Goal: Communication & Community: Answer question/provide support

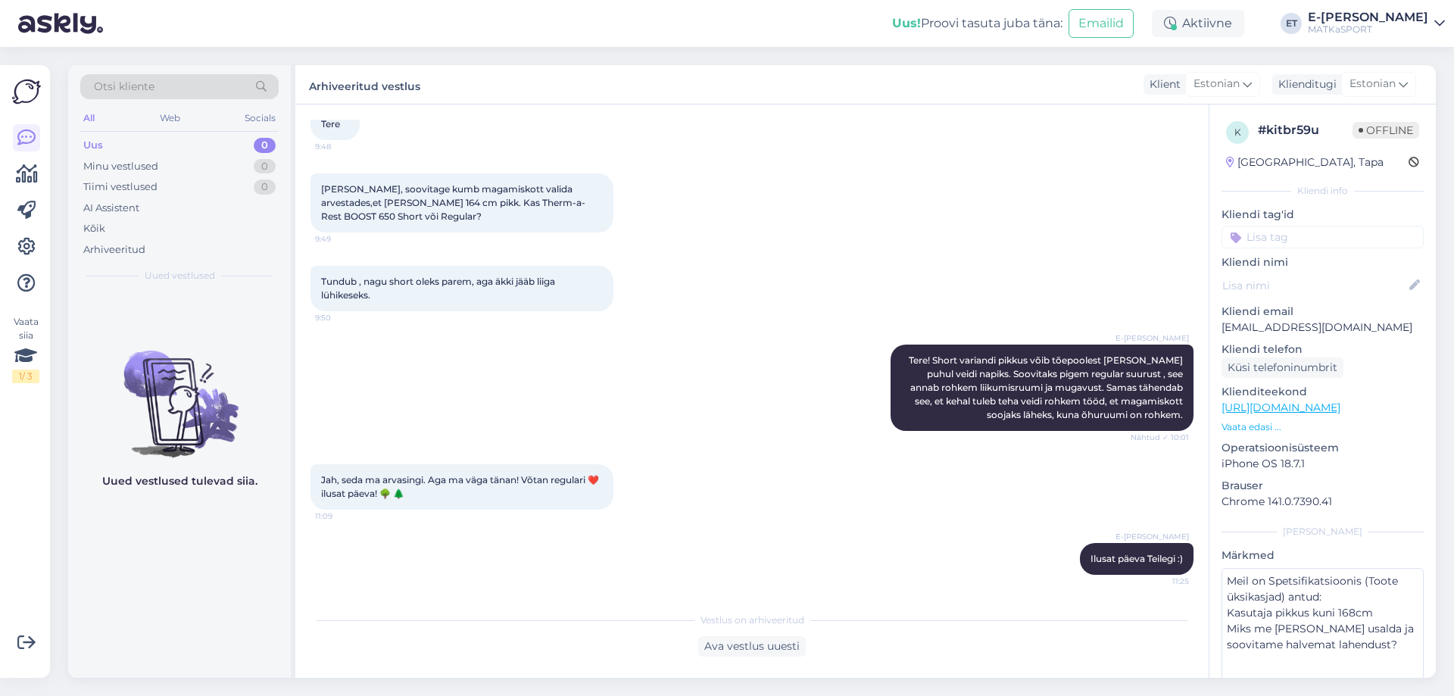
scroll to position [92, 0]
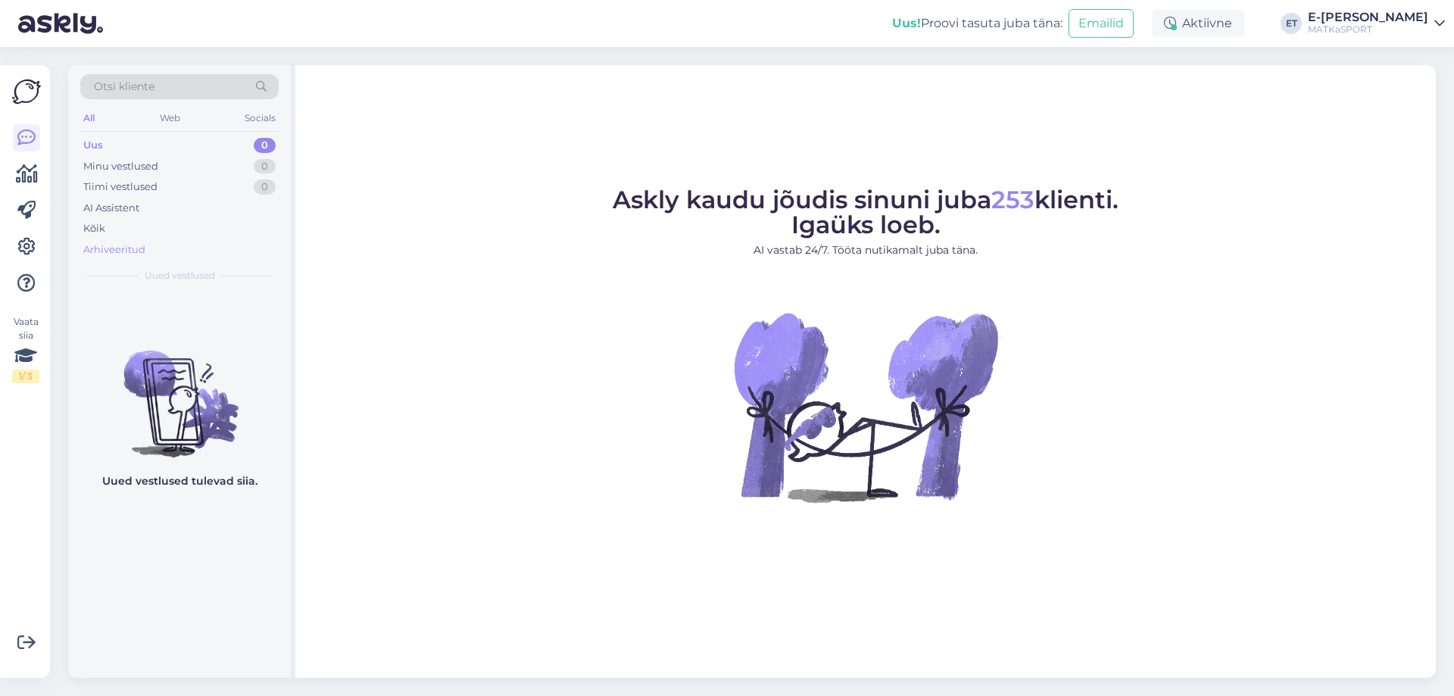
click at [117, 254] on div "Arhiveeritud" at bounding box center [114, 249] width 62 height 15
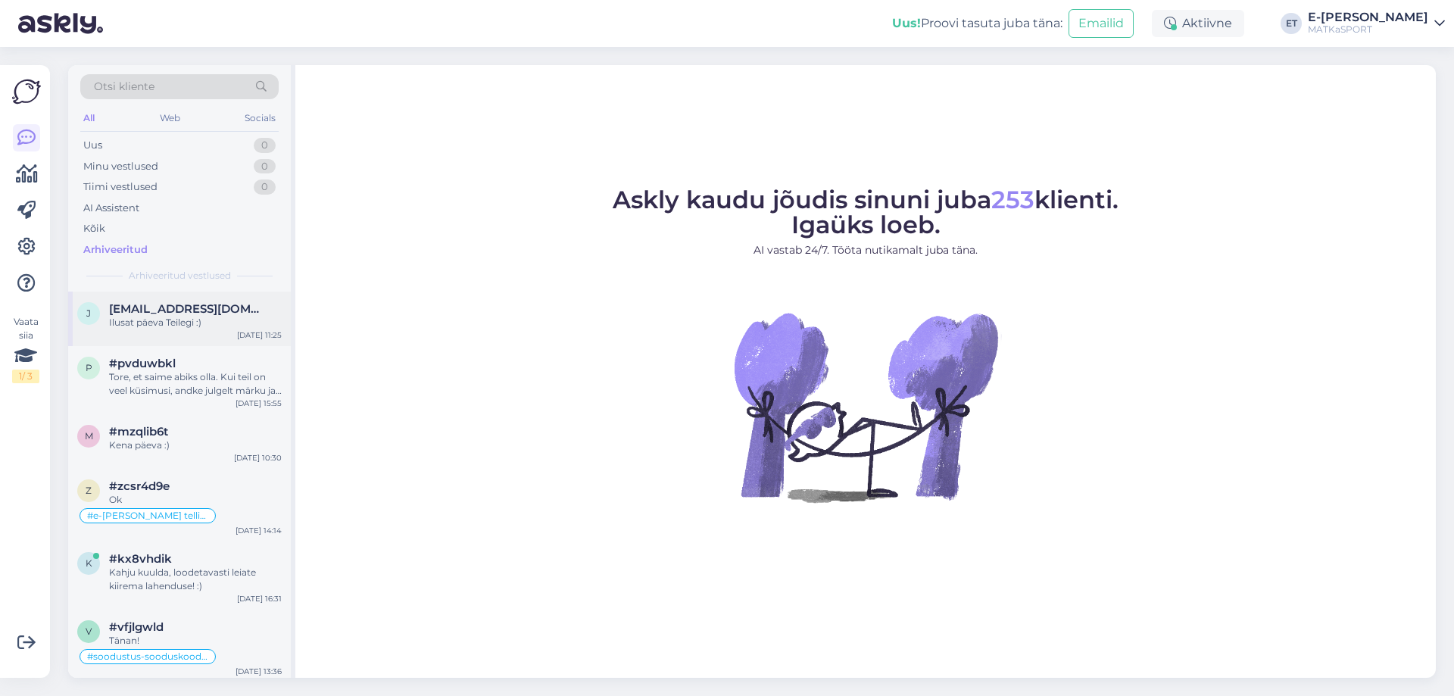
click at [141, 321] on div "Ilusat päeva Teilegi :)" at bounding box center [195, 323] width 173 height 14
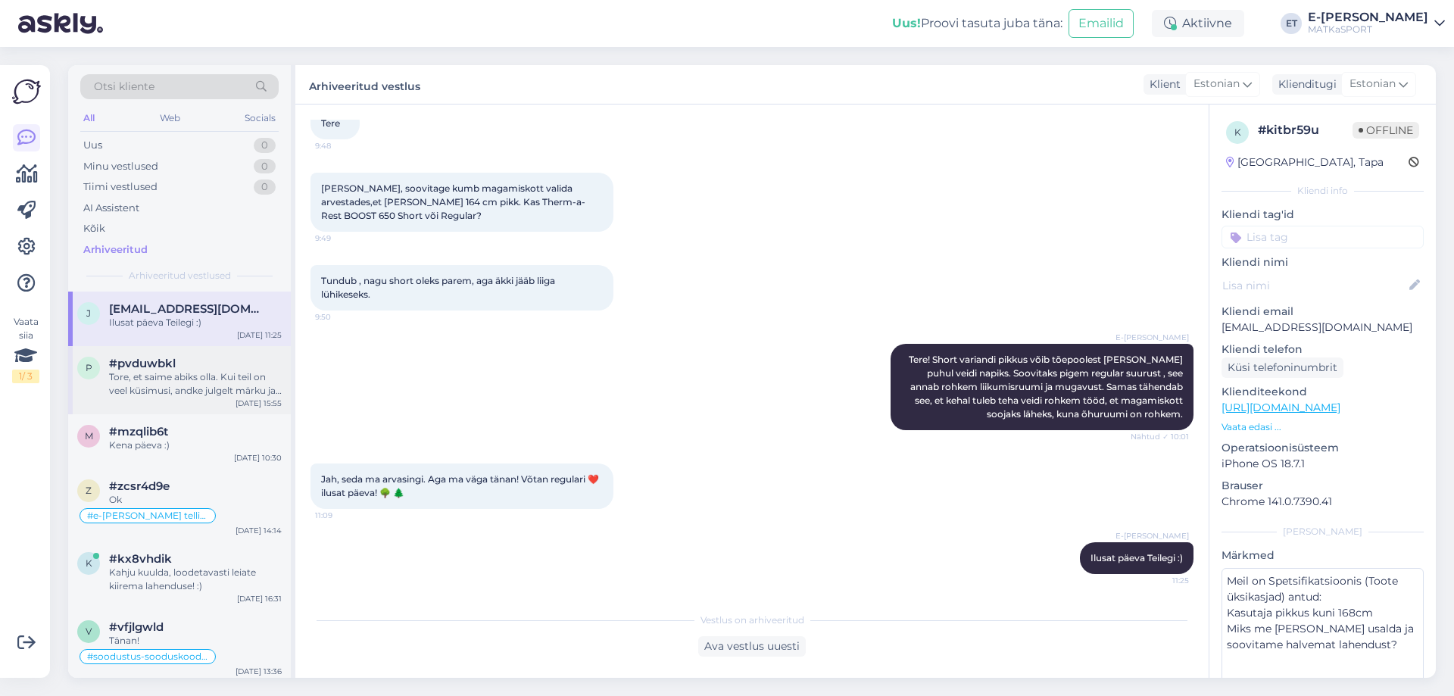
click at [142, 384] on div "Tore, et saime abiks olla. Kui teil on veel küsimusi, andke julgelt märku ja ai…" at bounding box center [195, 383] width 173 height 27
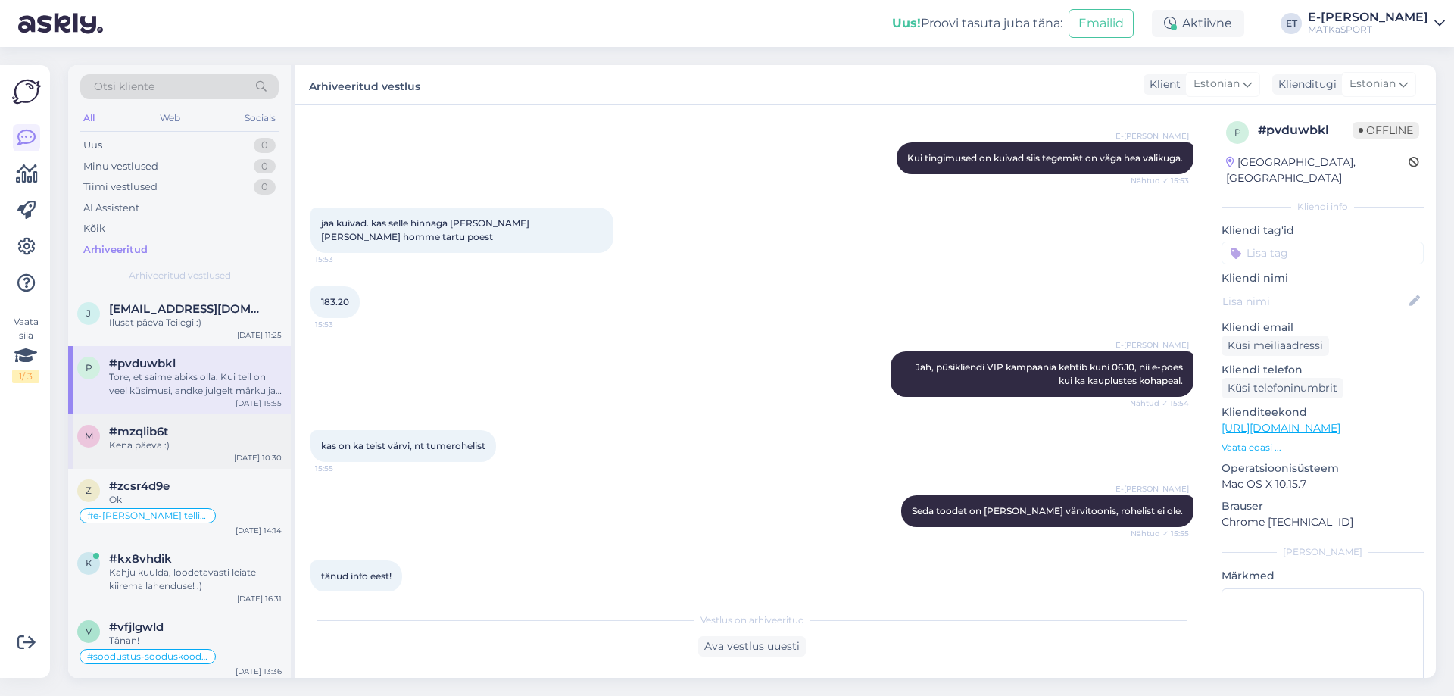
click at [223, 442] on div "Kena päeva :)" at bounding box center [195, 446] width 173 height 14
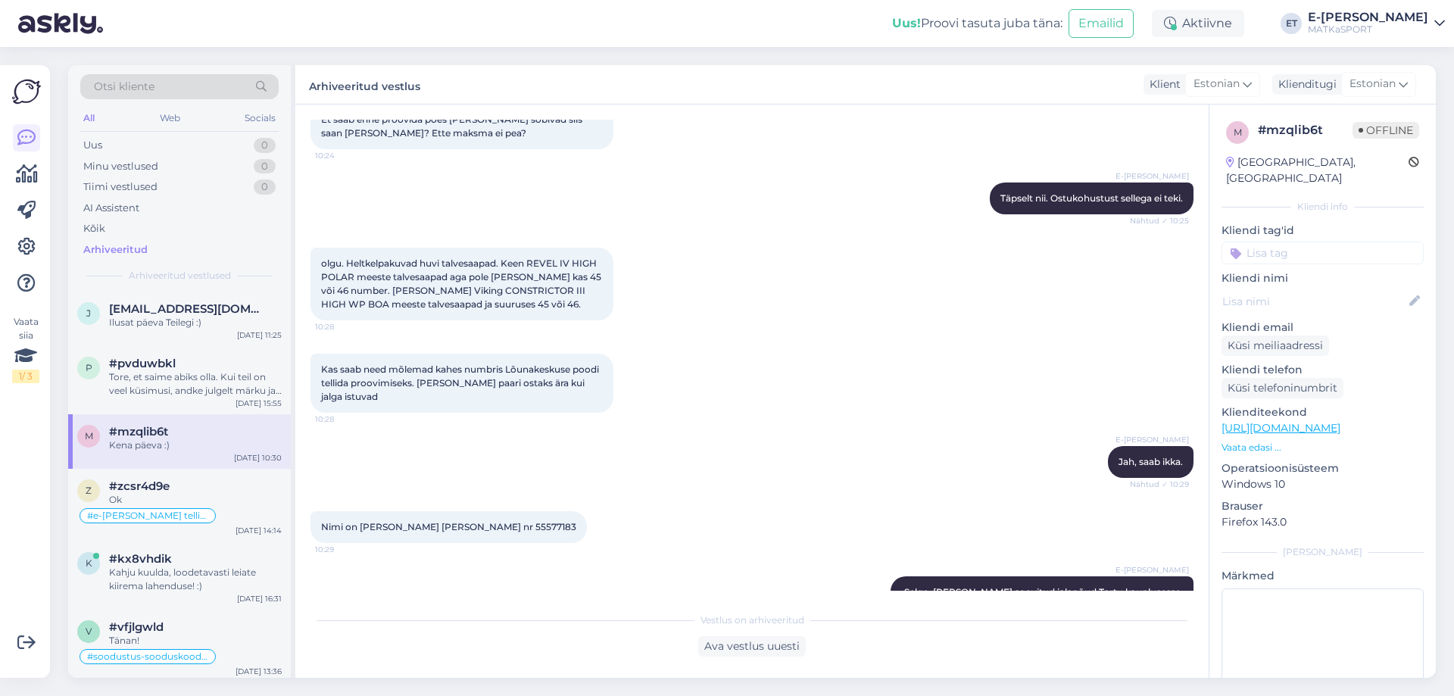
scroll to position [511, 0]
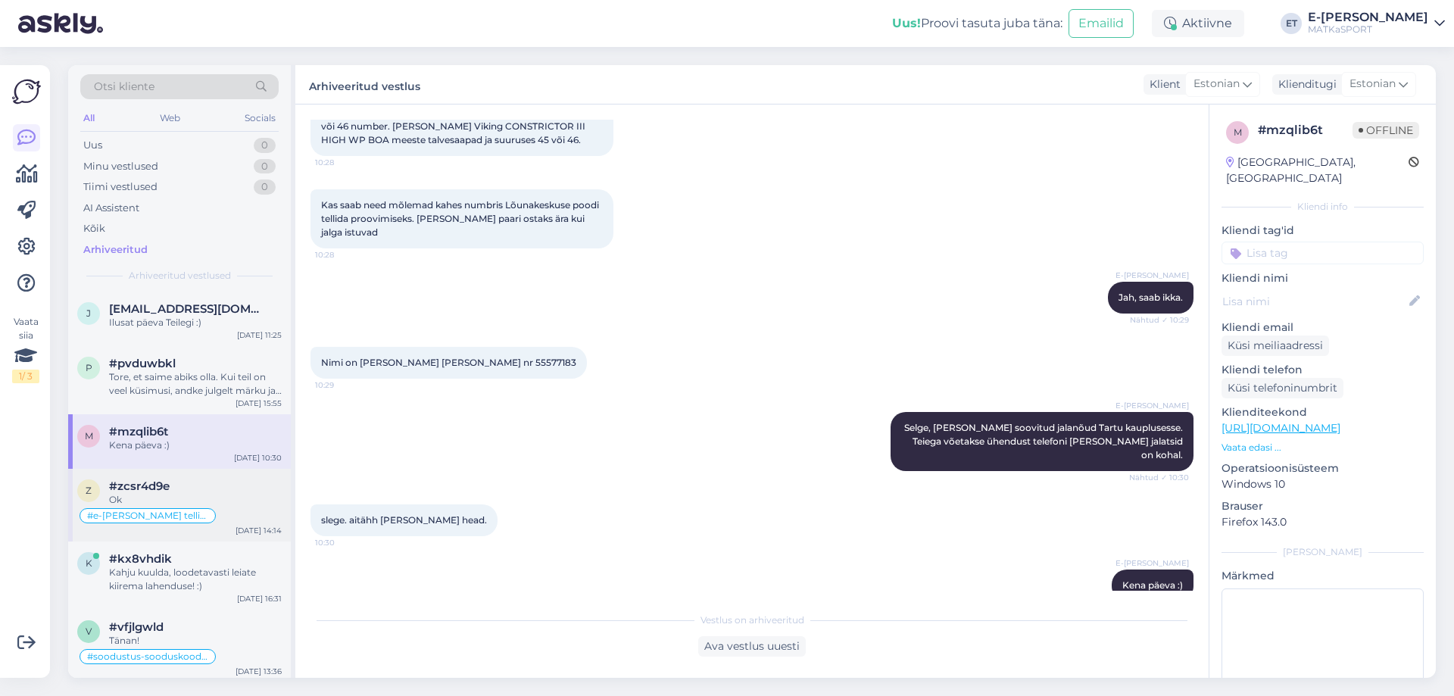
click at [192, 492] on div "#zcsr4d9e" at bounding box center [195, 486] width 173 height 14
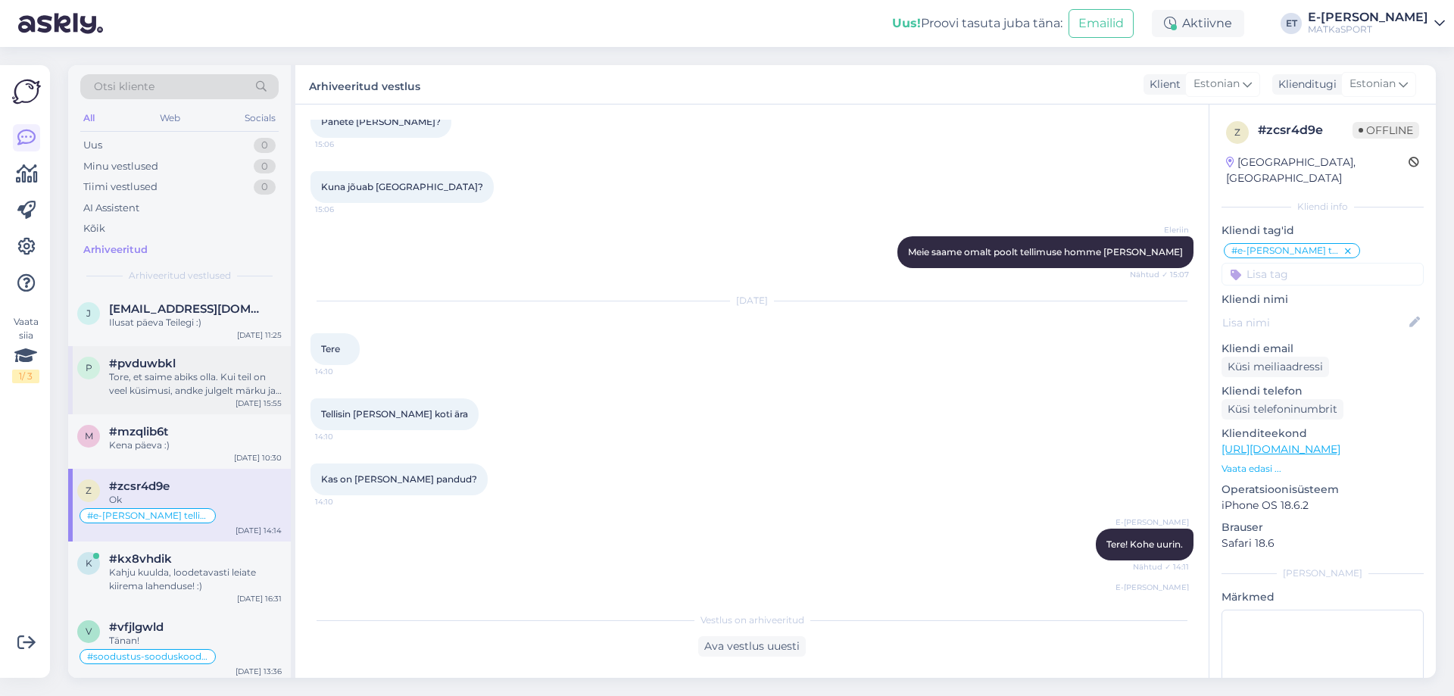
scroll to position [662, 0]
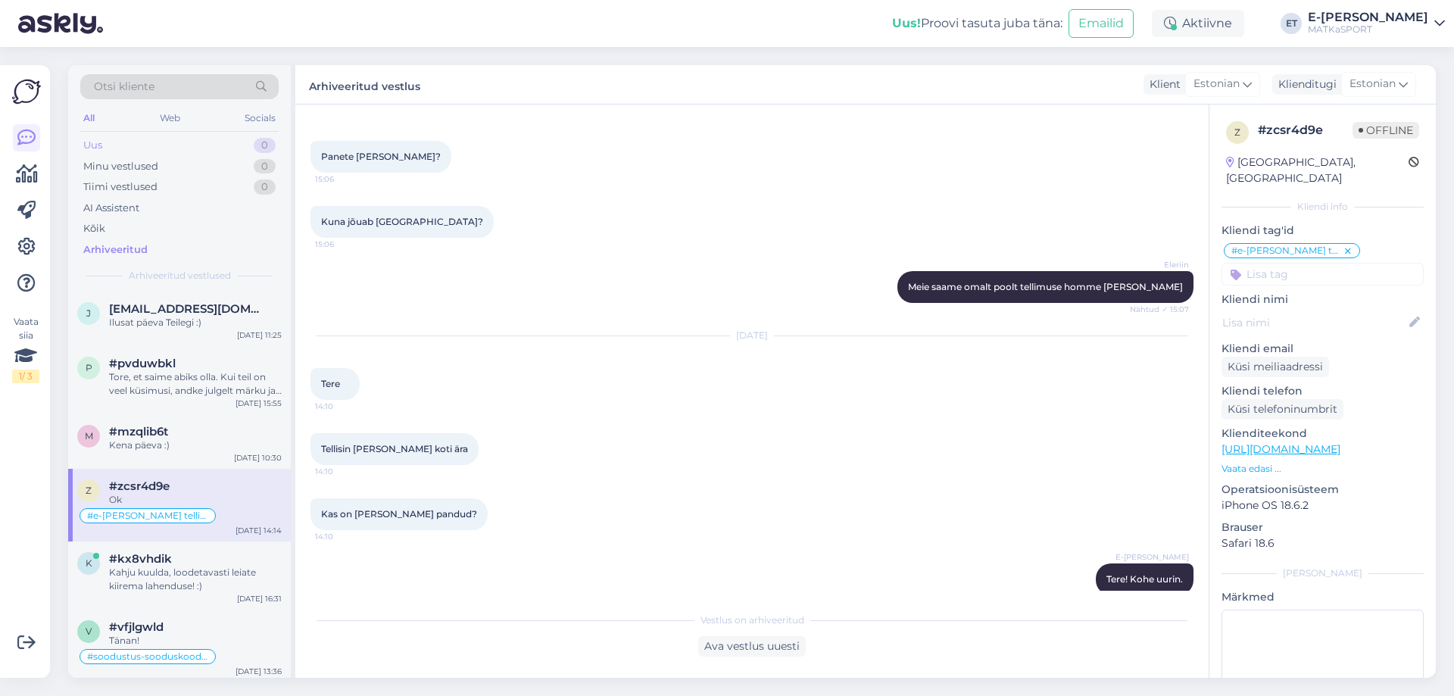
click at [127, 149] on div "Uus 0" at bounding box center [179, 145] width 198 height 21
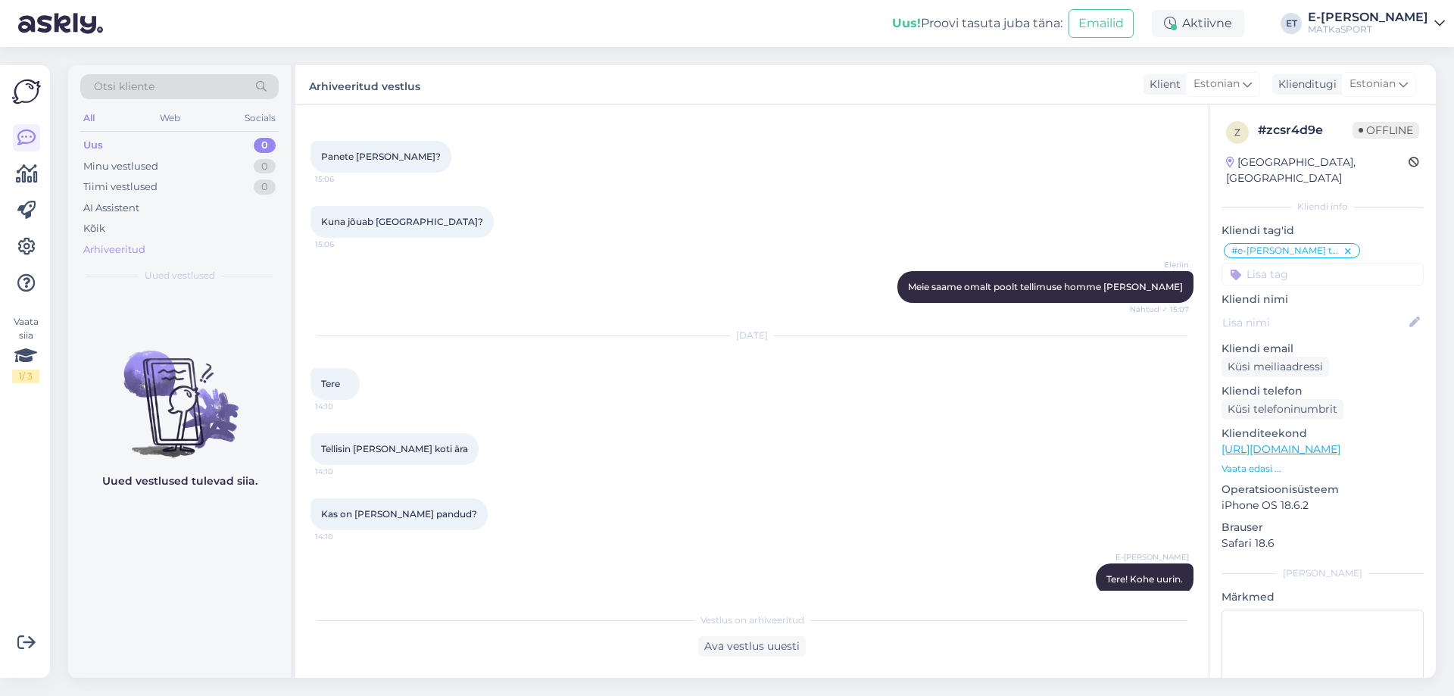
click at [101, 255] on div "Arhiveeritud" at bounding box center [114, 249] width 62 height 15
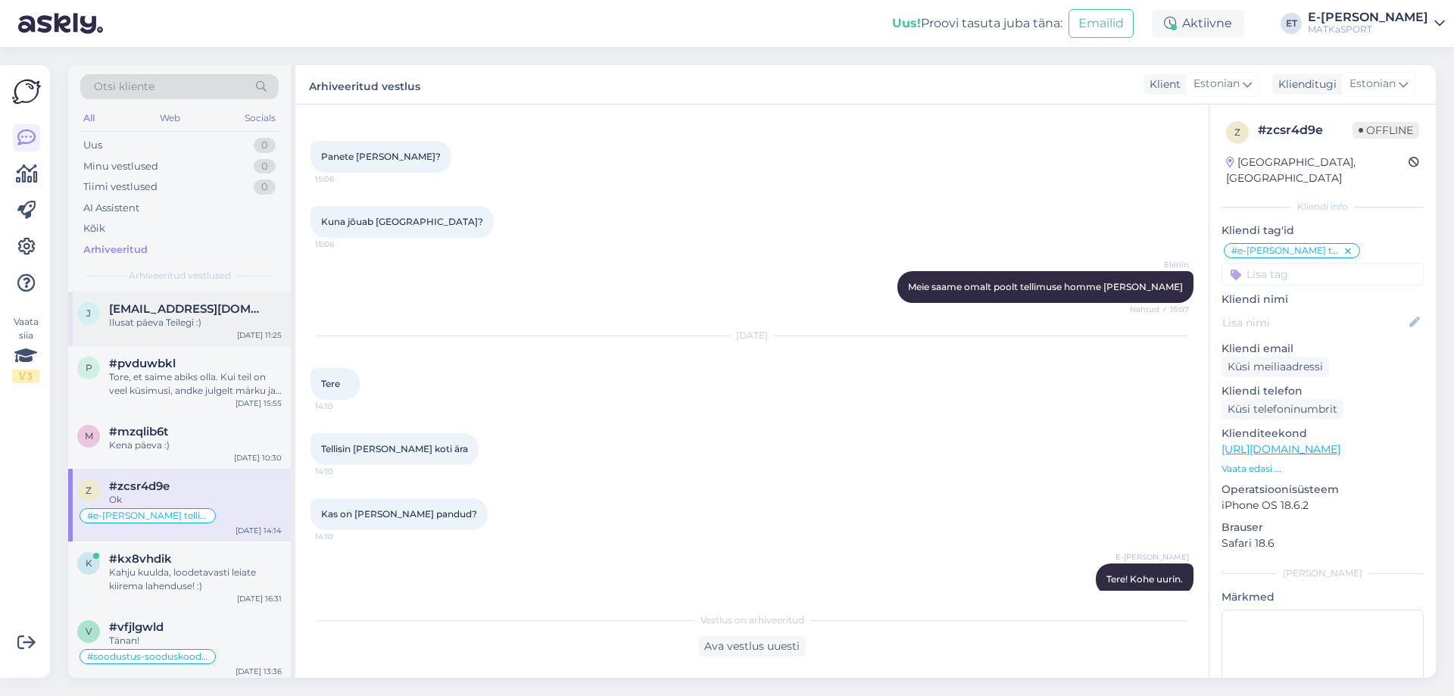
click at [150, 315] on span "Jana55575067@hotmail.com" at bounding box center [188, 309] width 158 height 14
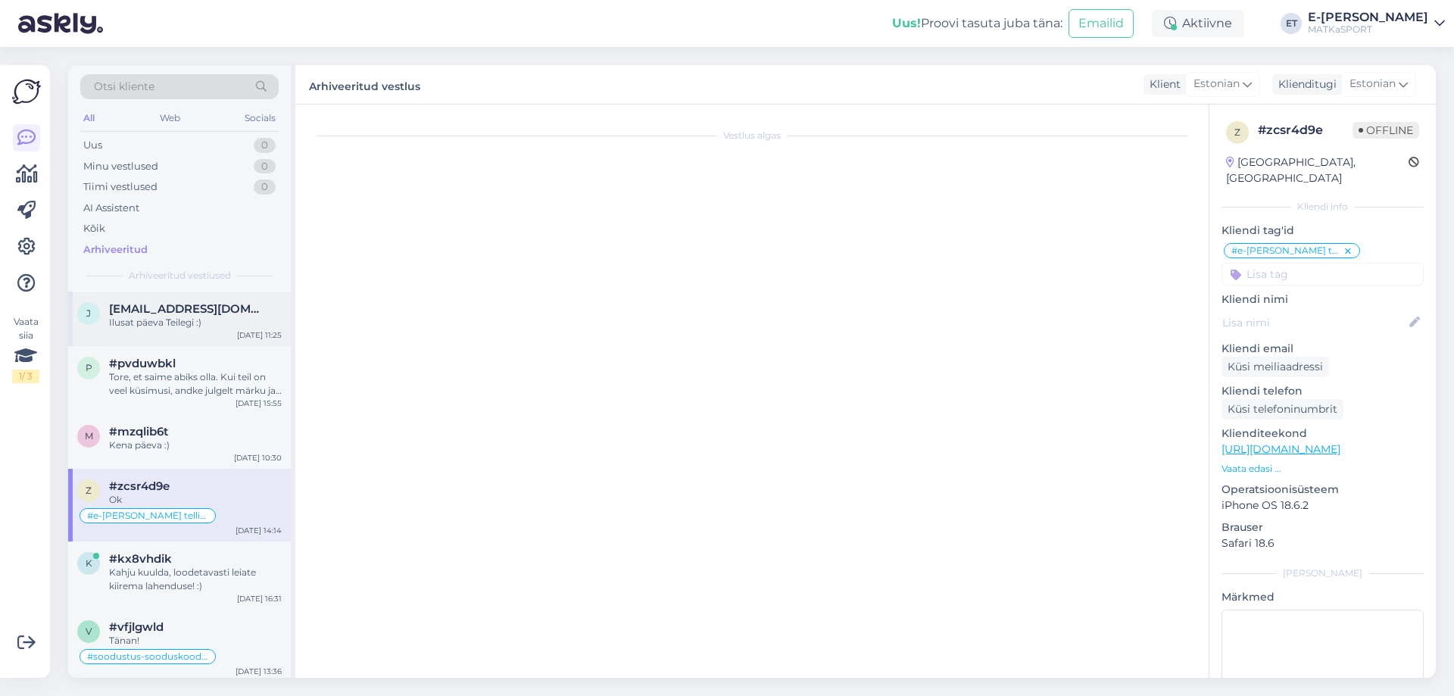
type textarea "Meil on Spetsifikatsioonis (Toote üksikasjad) antud: Kasutaja pikkus kuni 168cm…"
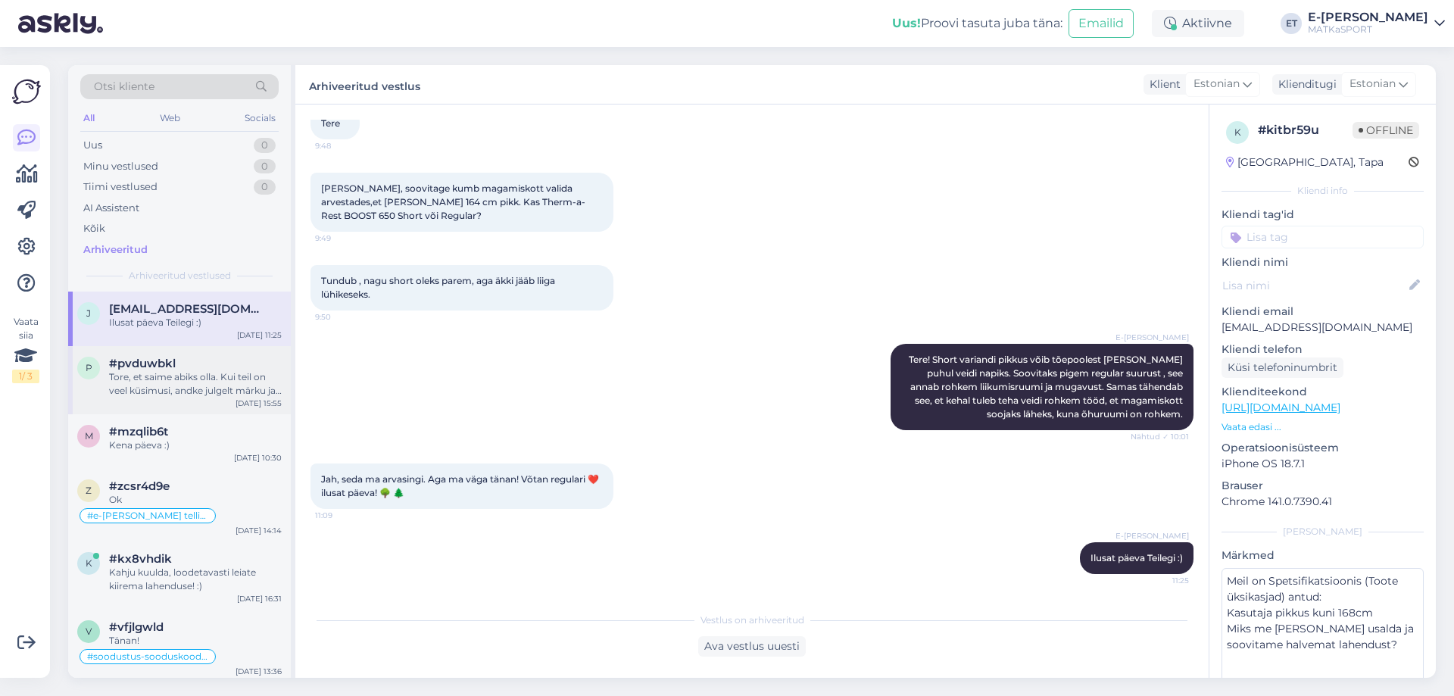
click at [164, 379] on div "Tore, et saime abiks olla. Kui teil on veel küsimusi, andke julgelt märku ja ai…" at bounding box center [195, 383] width 173 height 27
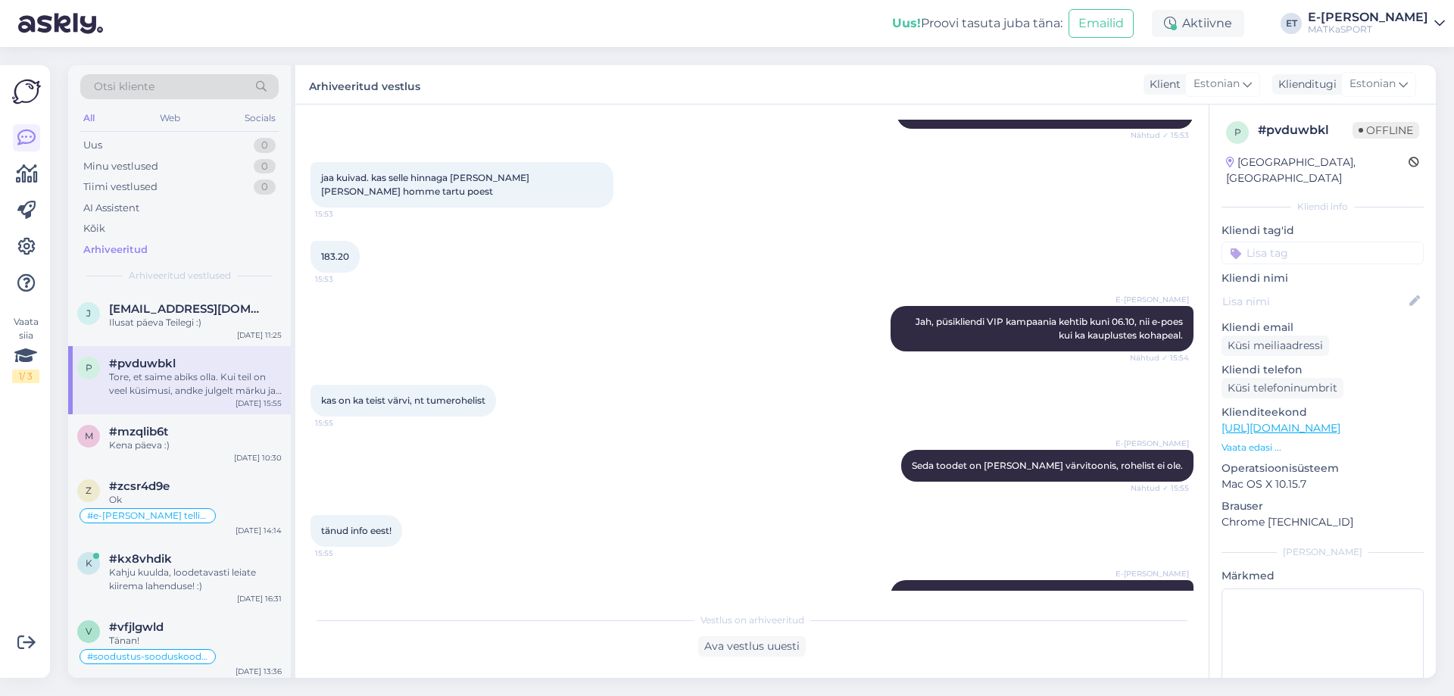
scroll to position [600, 0]
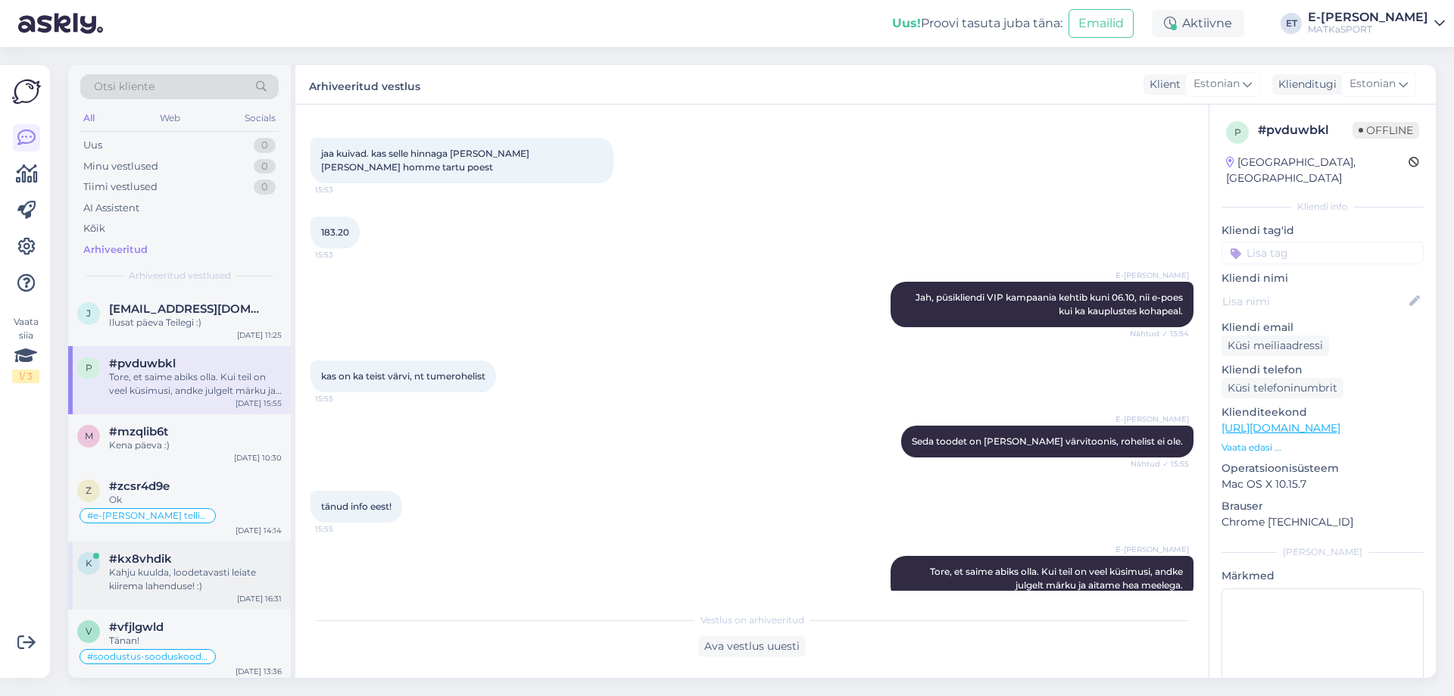
click at [186, 571] on div "Kahju kuulda, loodetavasti leiate kiirema lahenduse! :)" at bounding box center [195, 579] width 173 height 27
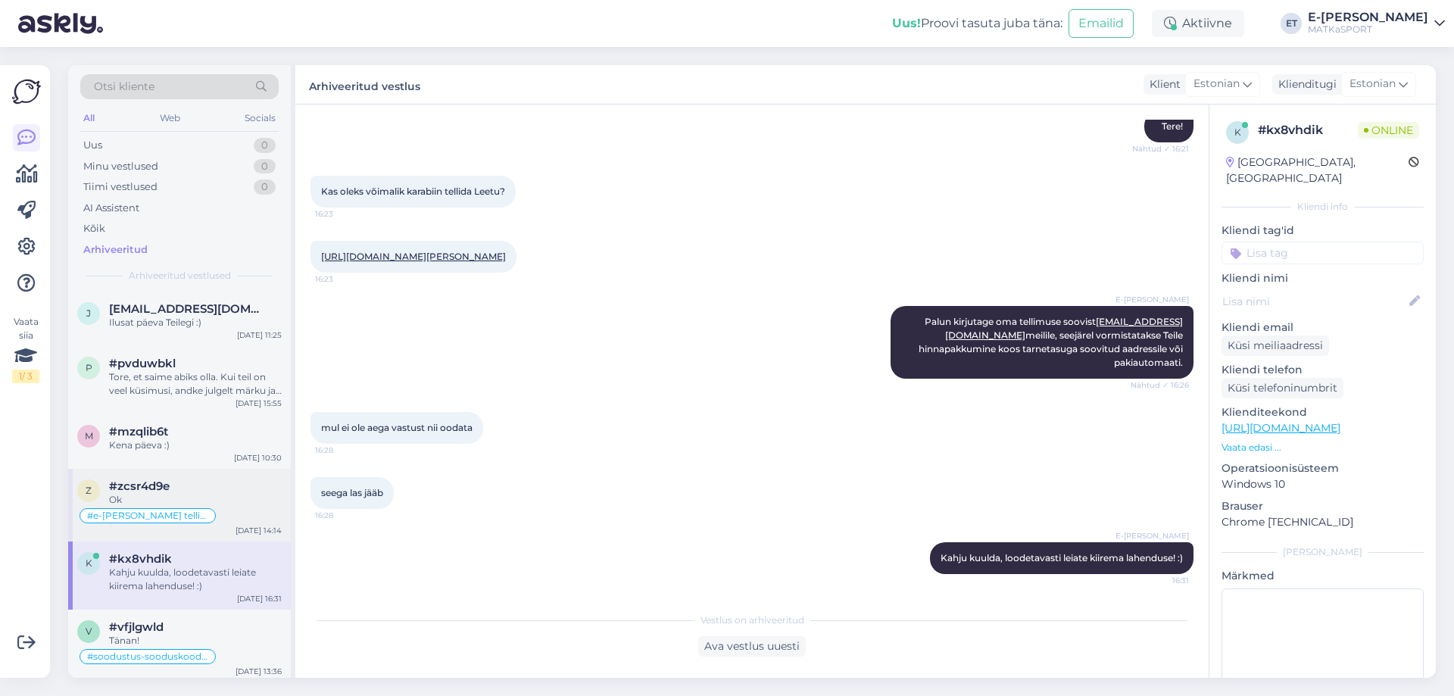
click at [199, 509] on div "#e-poe tellimus" at bounding box center [179, 516] width 205 height 18
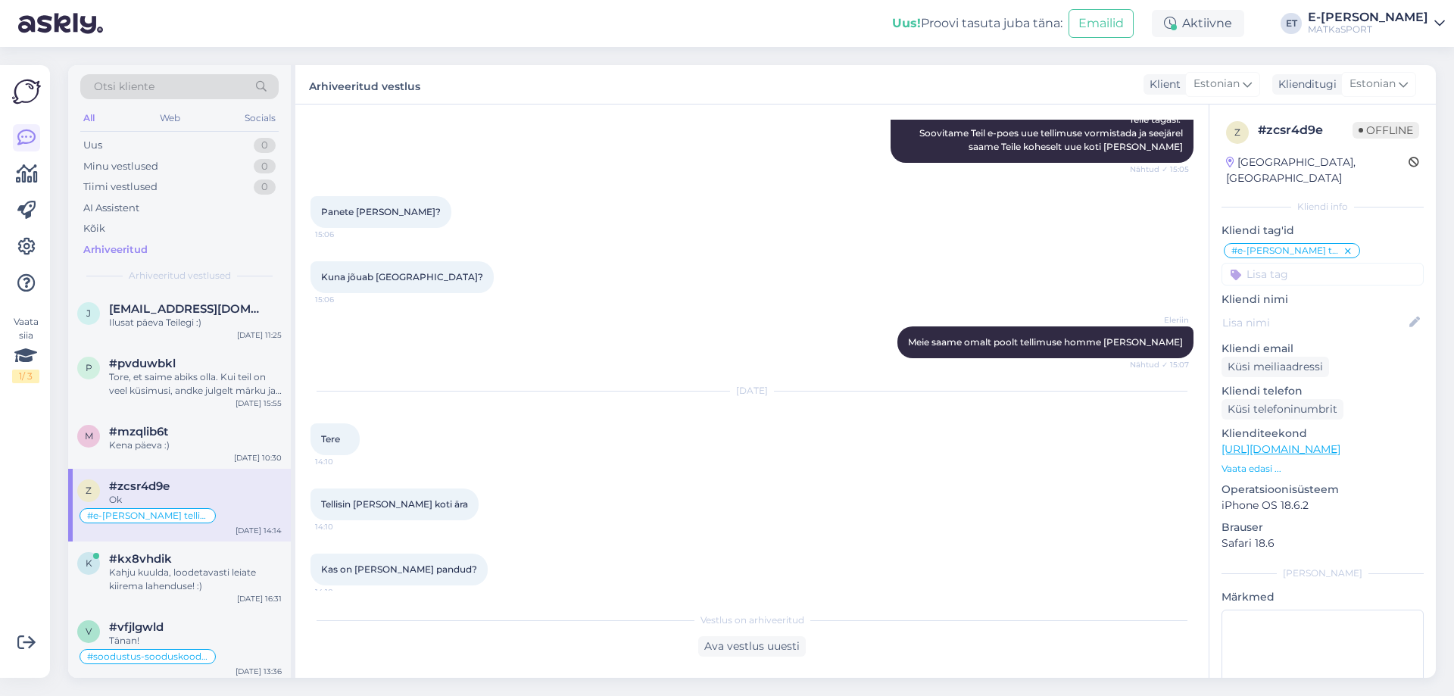
scroll to position [814, 0]
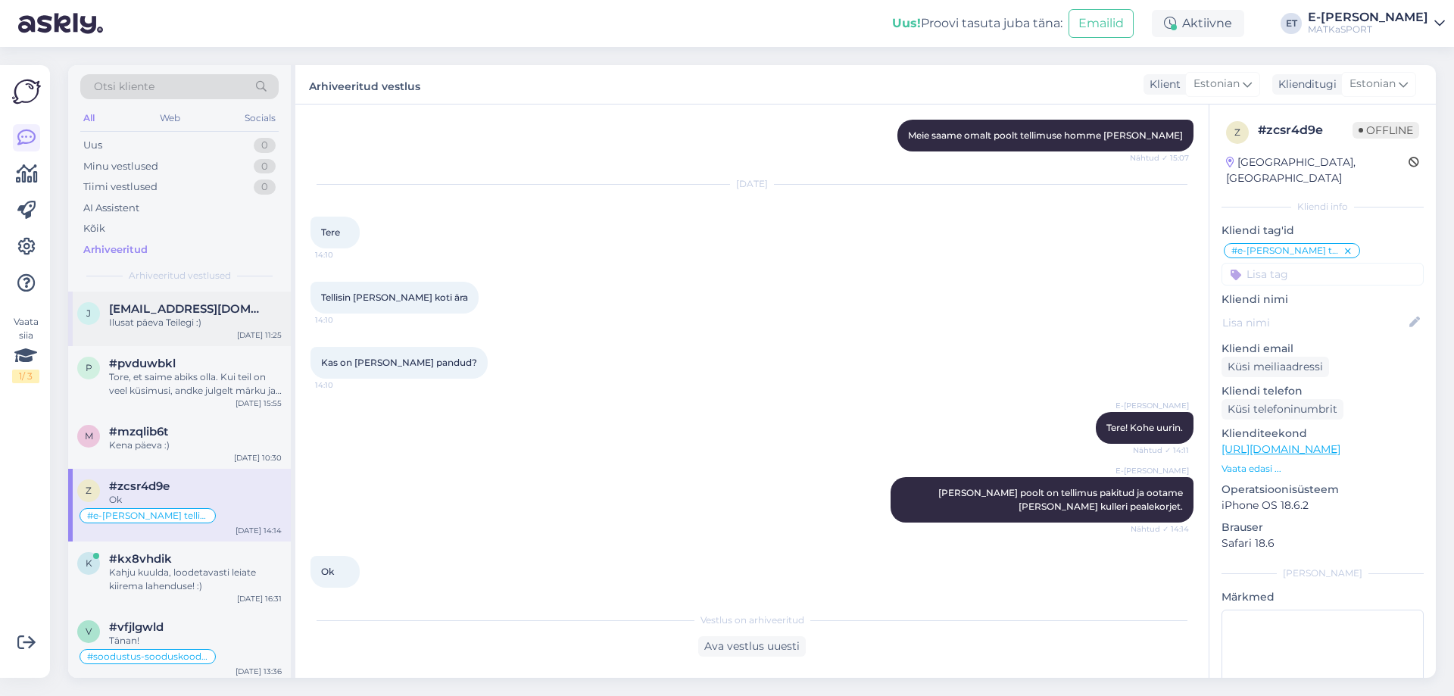
click at [144, 317] on div "Ilusat päeva Teilegi :)" at bounding box center [195, 323] width 173 height 14
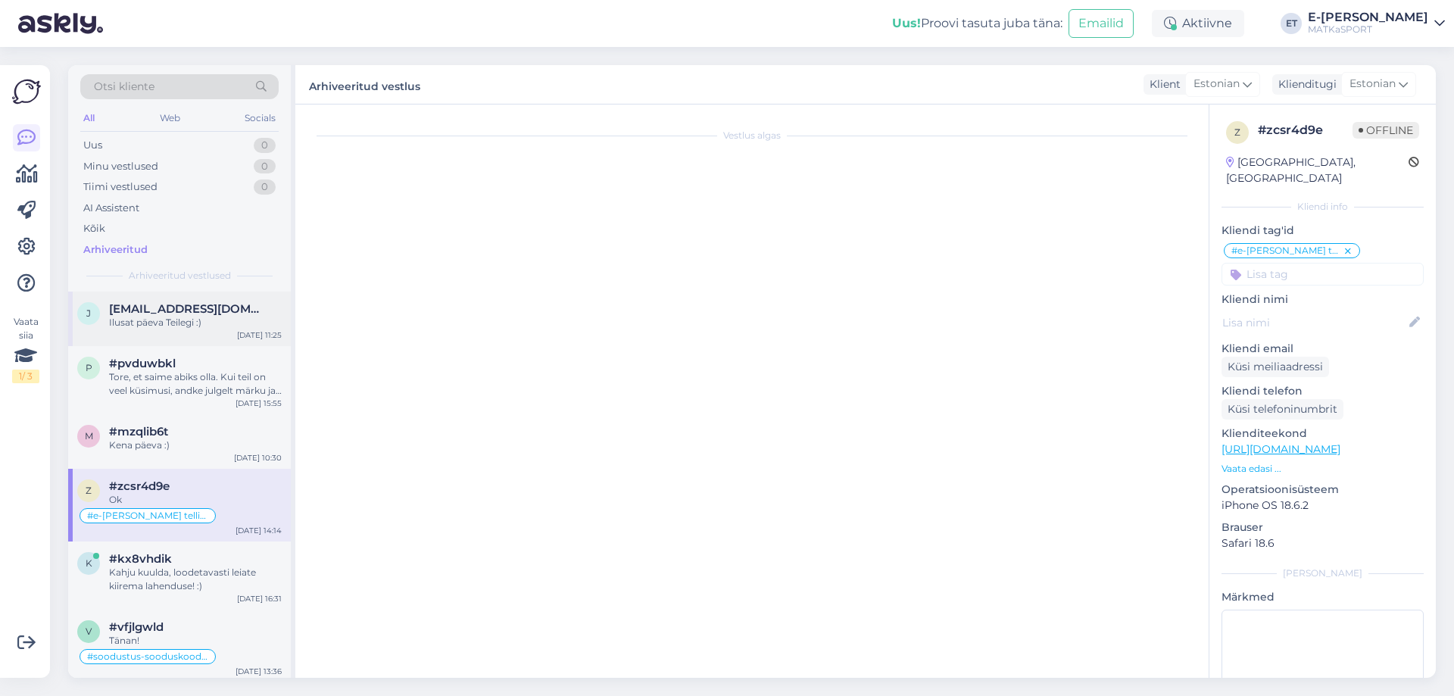
type textarea "Meil on Spetsifikatsioonis (Toote üksikasjad) antud: Kasutaja pikkus kuni 168cm…"
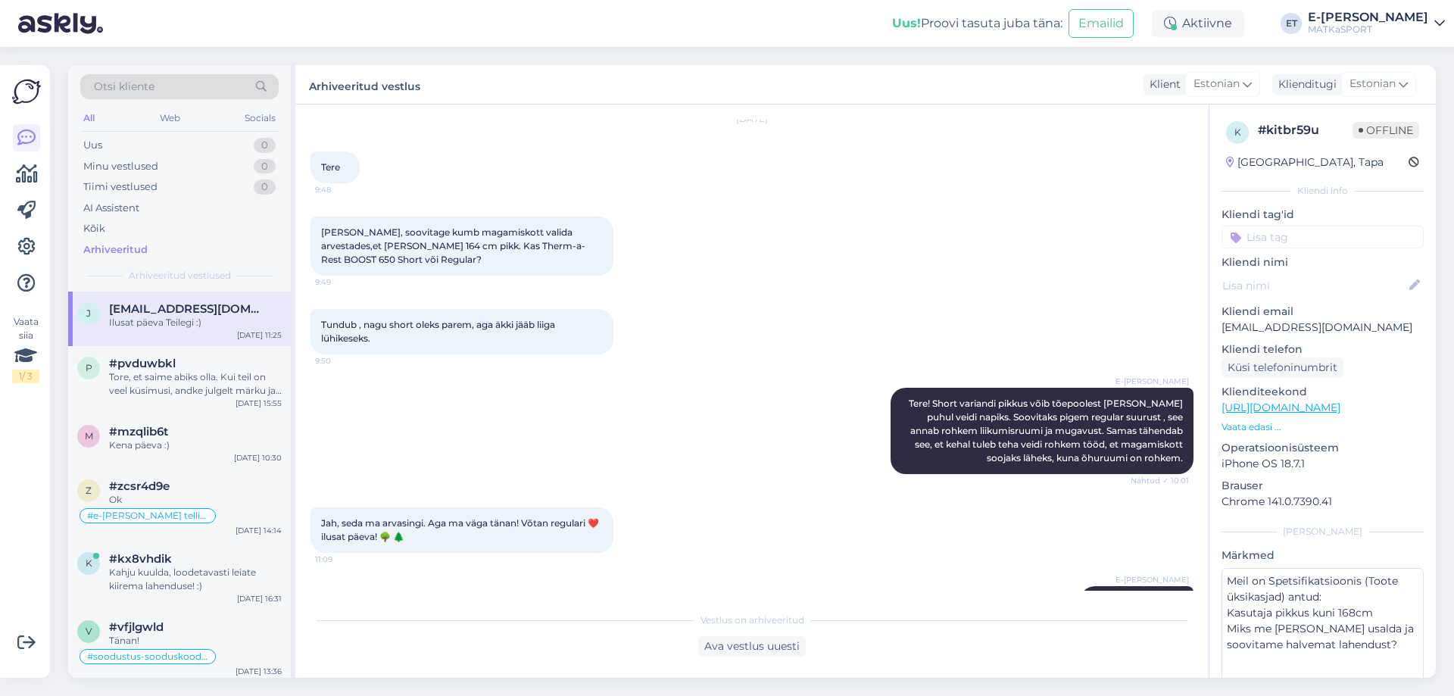
scroll to position [92, 0]
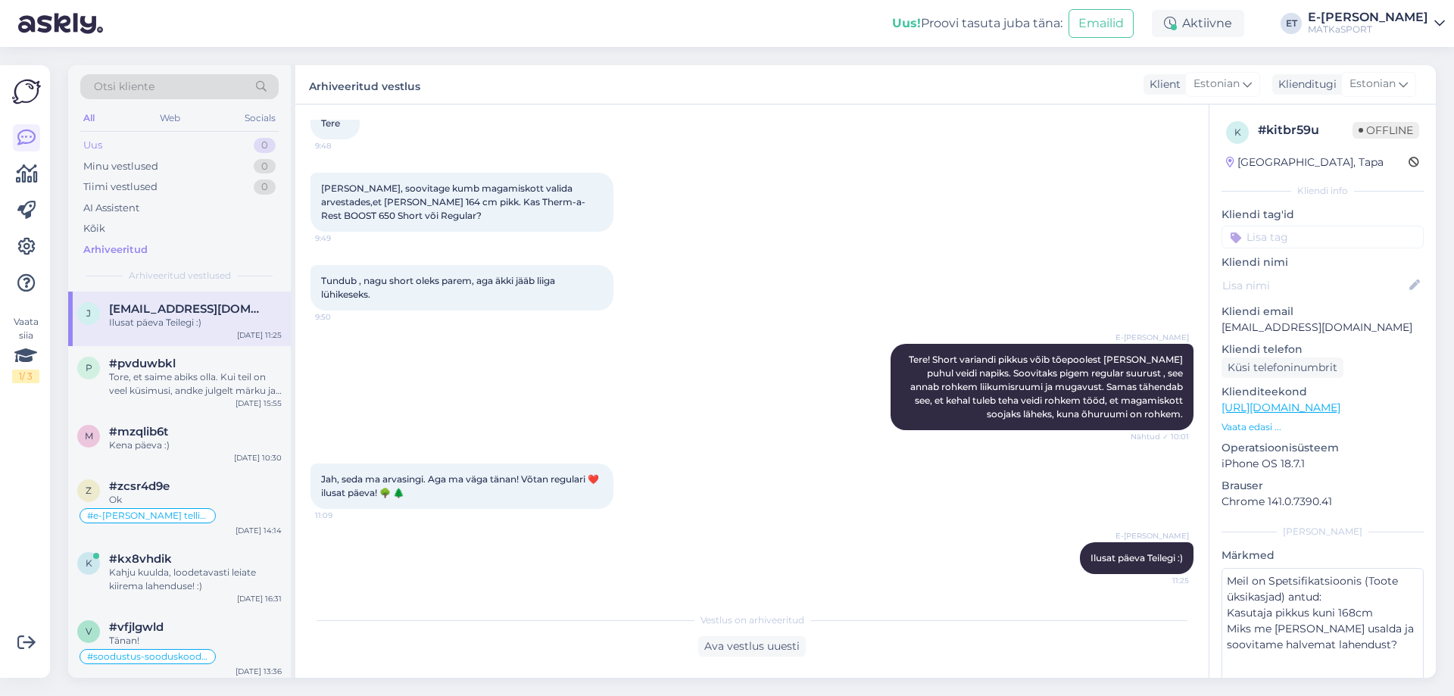
click at [124, 150] on div "Uus 0" at bounding box center [179, 145] width 198 height 21
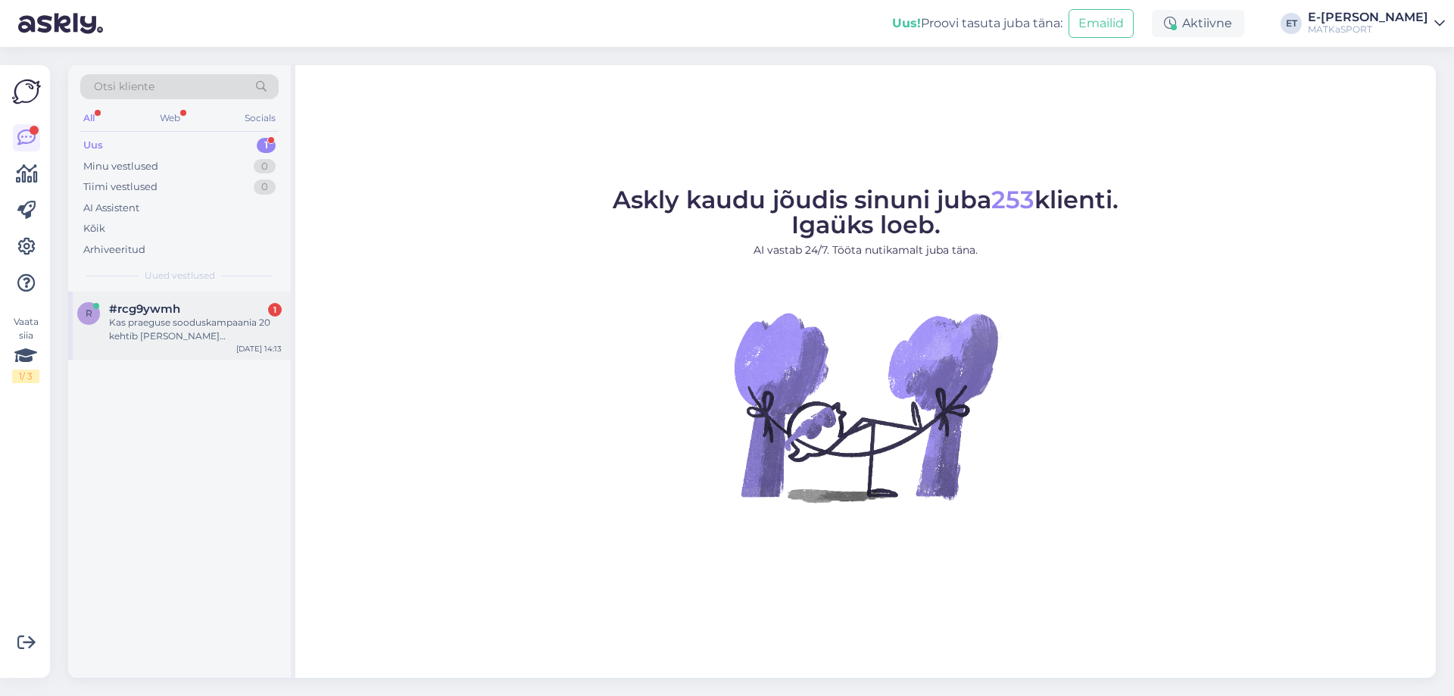
click at [194, 304] on div "#rcg9ywmh 1" at bounding box center [195, 309] width 173 height 14
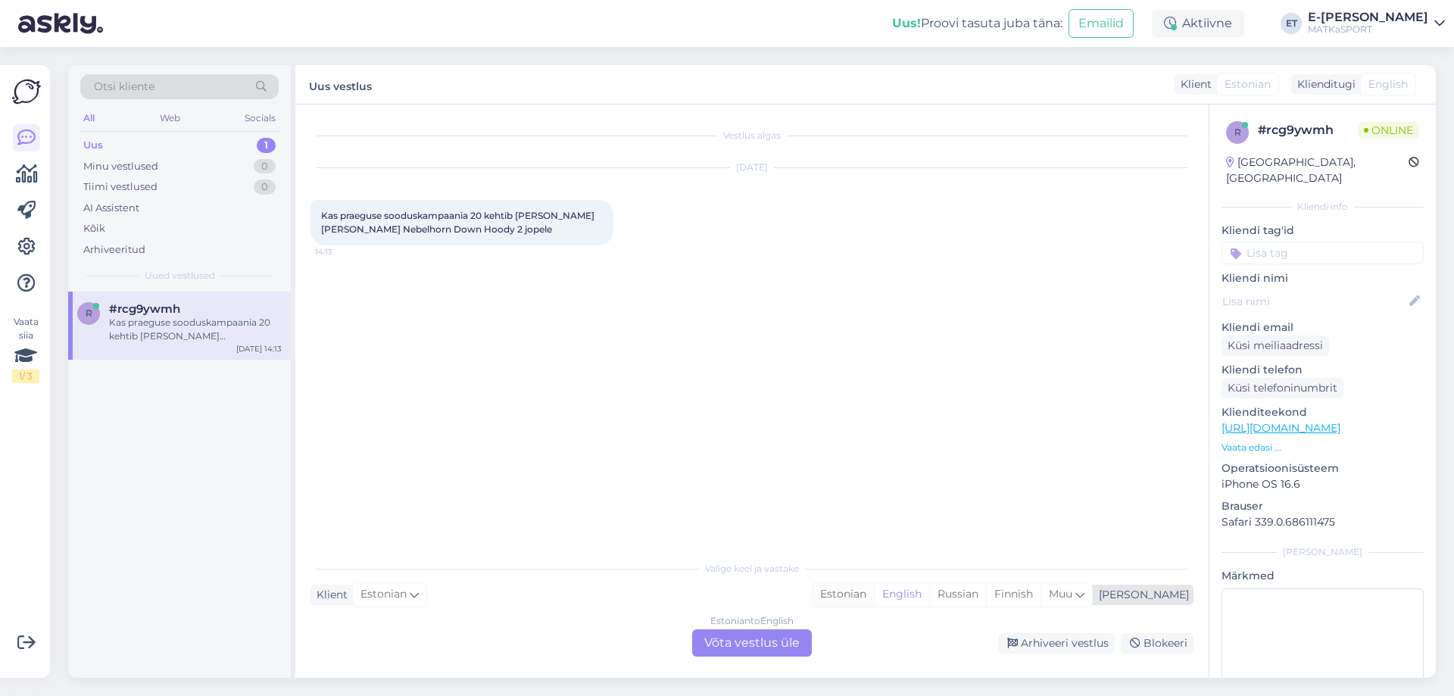
click at [874, 596] on div "Estonian" at bounding box center [843, 594] width 61 height 23
click at [789, 645] on div "Estonian to Estonian Võta vestlus üle" at bounding box center [752, 642] width 120 height 27
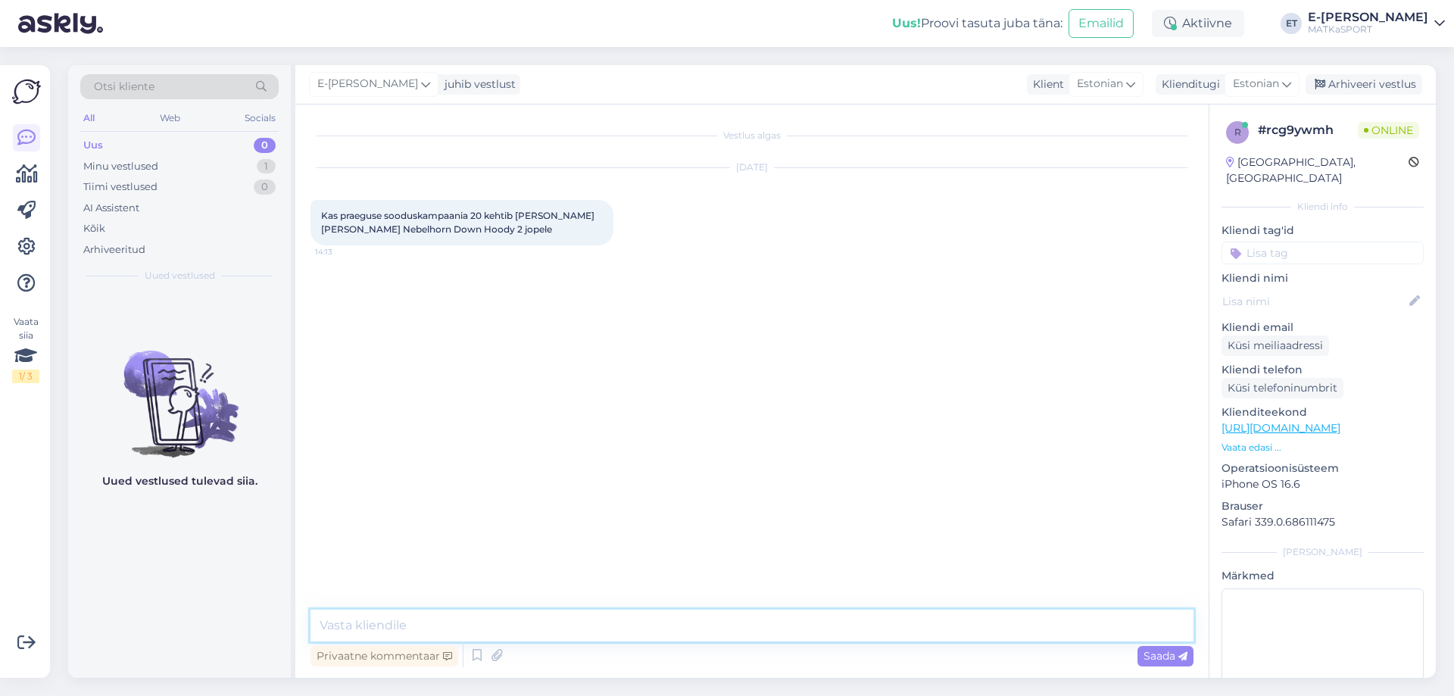
click at [633, 623] on textarea at bounding box center [752, 626] width 883 height 32
drag, startPoint x: 323, startPoint y: 229, endPoint x: 481, endPoint y: 224, distance: 158.4
click at [481, 224] on span "Kas praeguse sooduskampaania 20 kehtib mulle ka Jack Wolfskin Nebelhorn Down Ho…" at bounding box center [459, 222] width 276 height 25
copy span "Wolfskin Nebelhorn Down Hoody 2"
click at [557, 629] on textarea "Tere! Kui oled püsiklient, siis jah" at bounding box center [752, 626] width 883 height 32
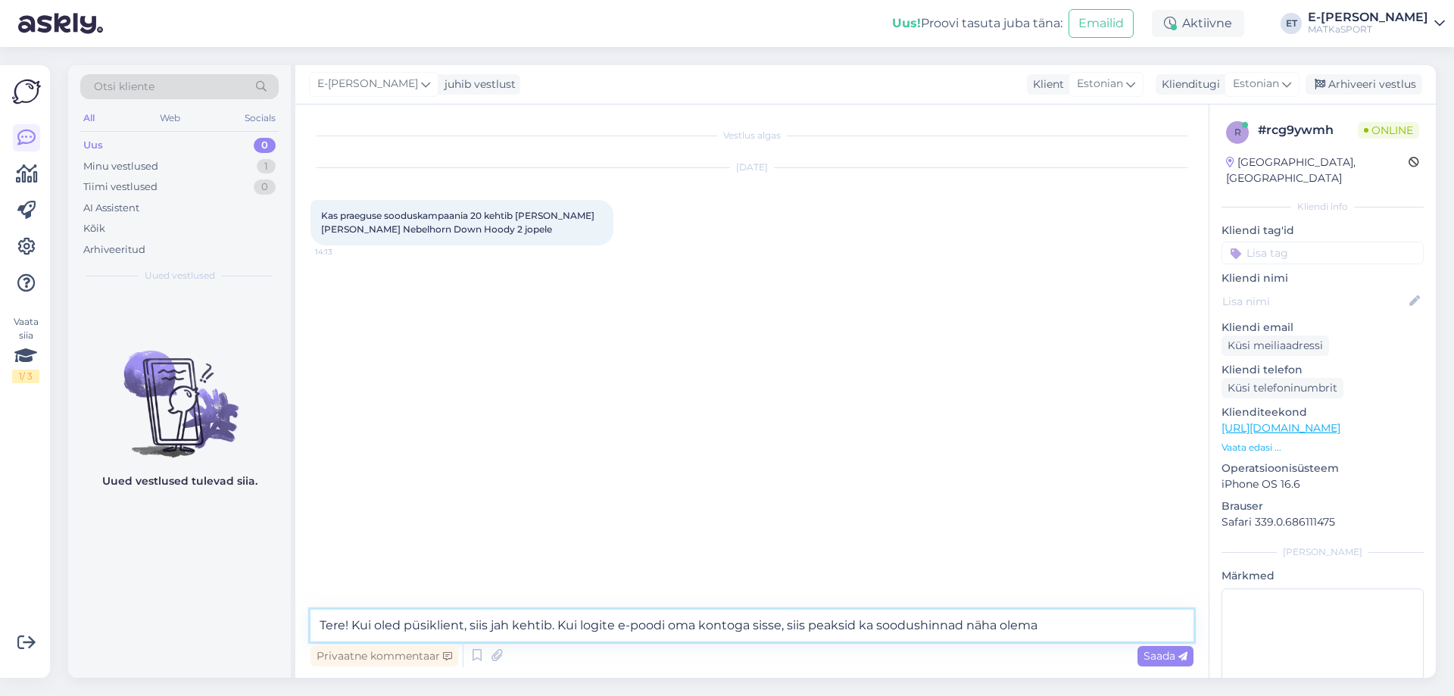
type textarea "Tere! Kui oled püsiklient, siis jah kehtib. Kui logite e-poodi oma kontoga siss…"
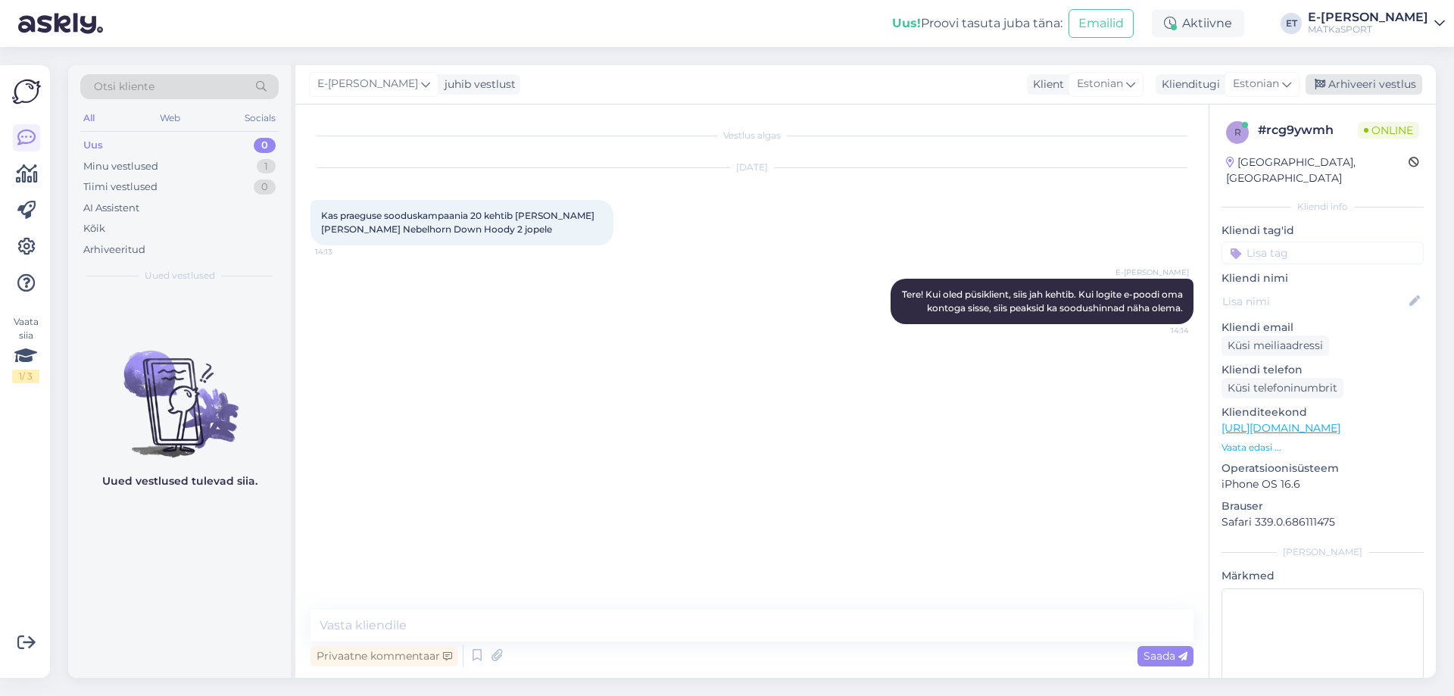
click at [1366, 82] on div "Arhiveeri vestlus" at bounding box center [1364, 84] width 117 height 20
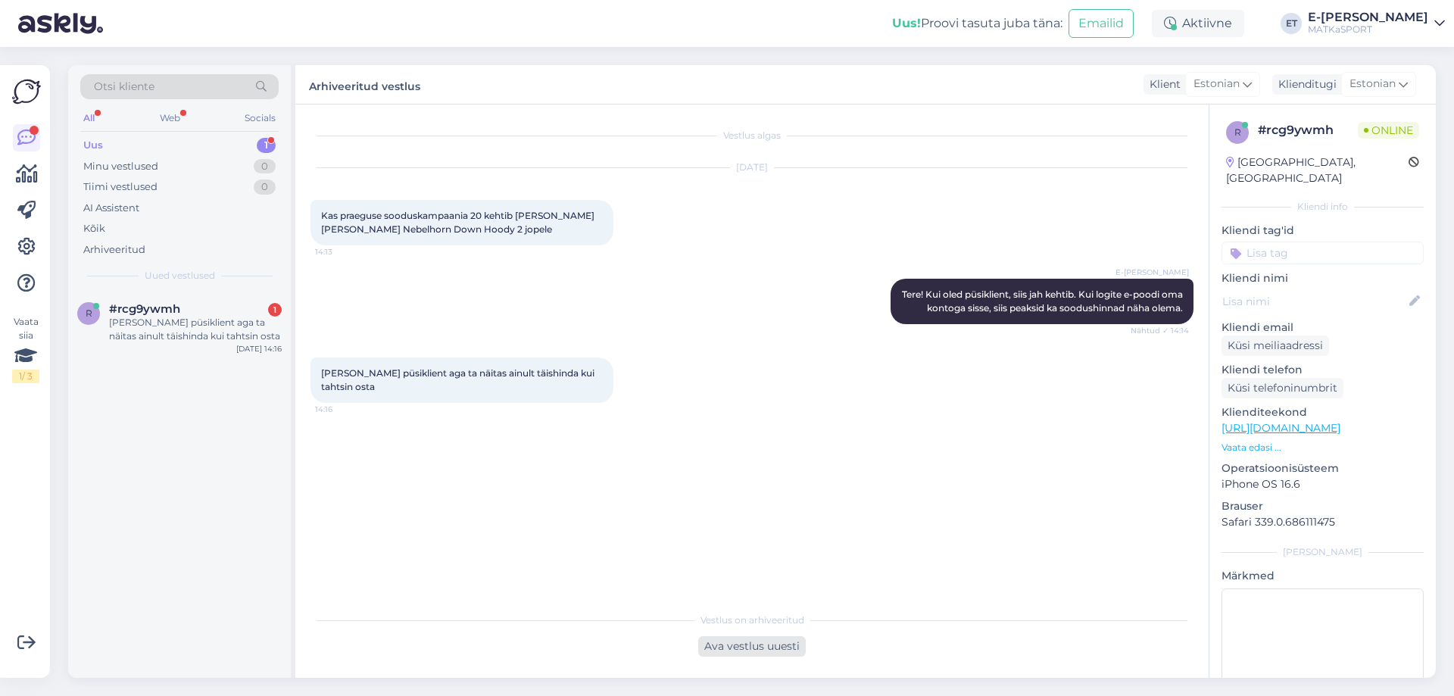
click at [744, 647] on div "Ava vestlus uuesti" at bounding box center [752, 646] width 108 height 20
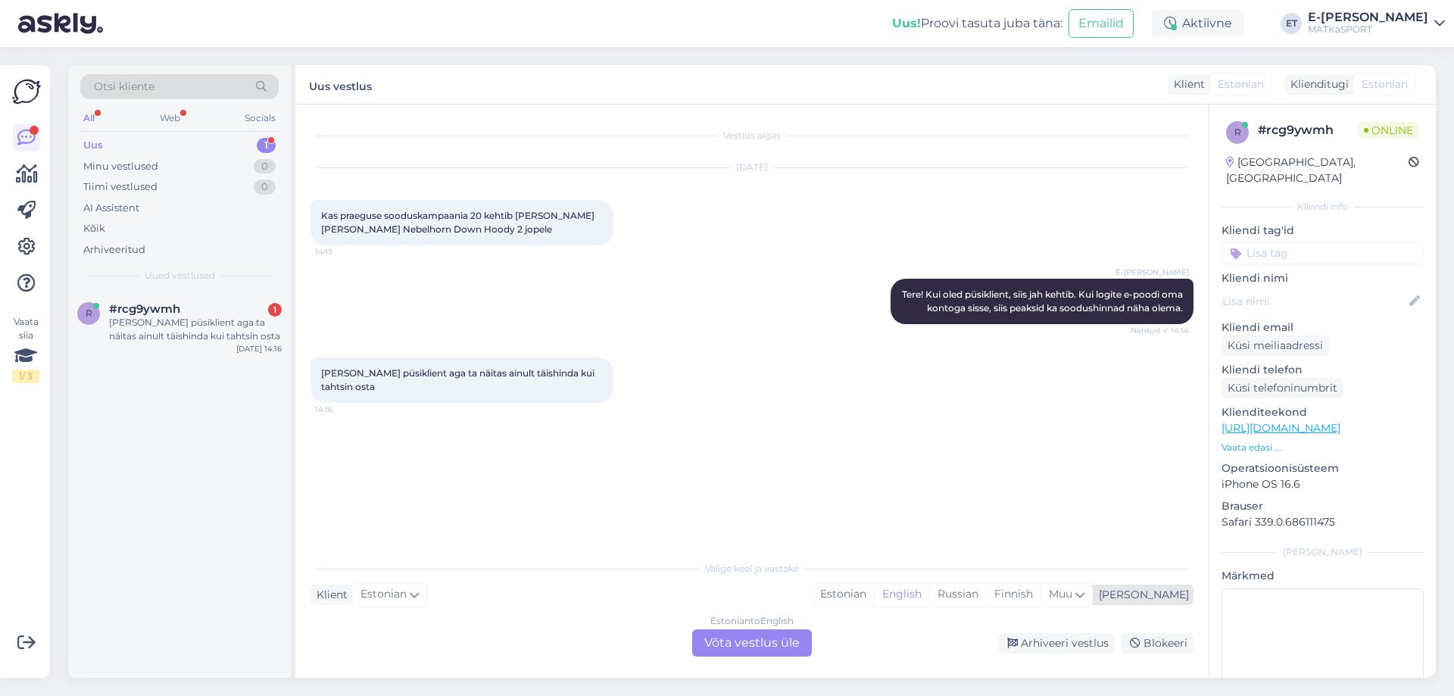
click at [874, 600] on div "Estonian" at bounding box center [843, 594] width 61 height 23
click at [774, 654] on div "Estonian to Estonian Võta vestlus üle" at bounding box center [752, 642] width 120 height 27
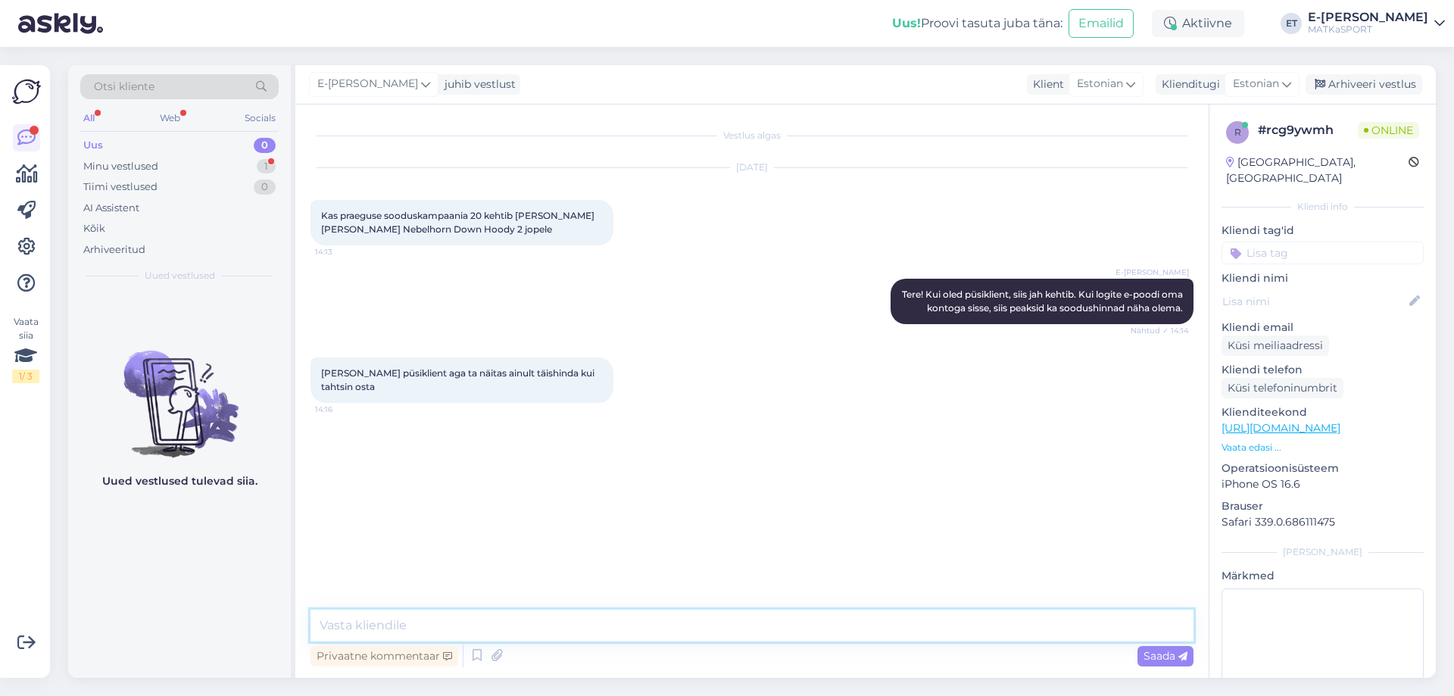
click at [500, 622] on textarea at bounding box center [752, 626] width 883 height 32
type textarea "Kas ID-kaart on Teie kontoga seotud?"
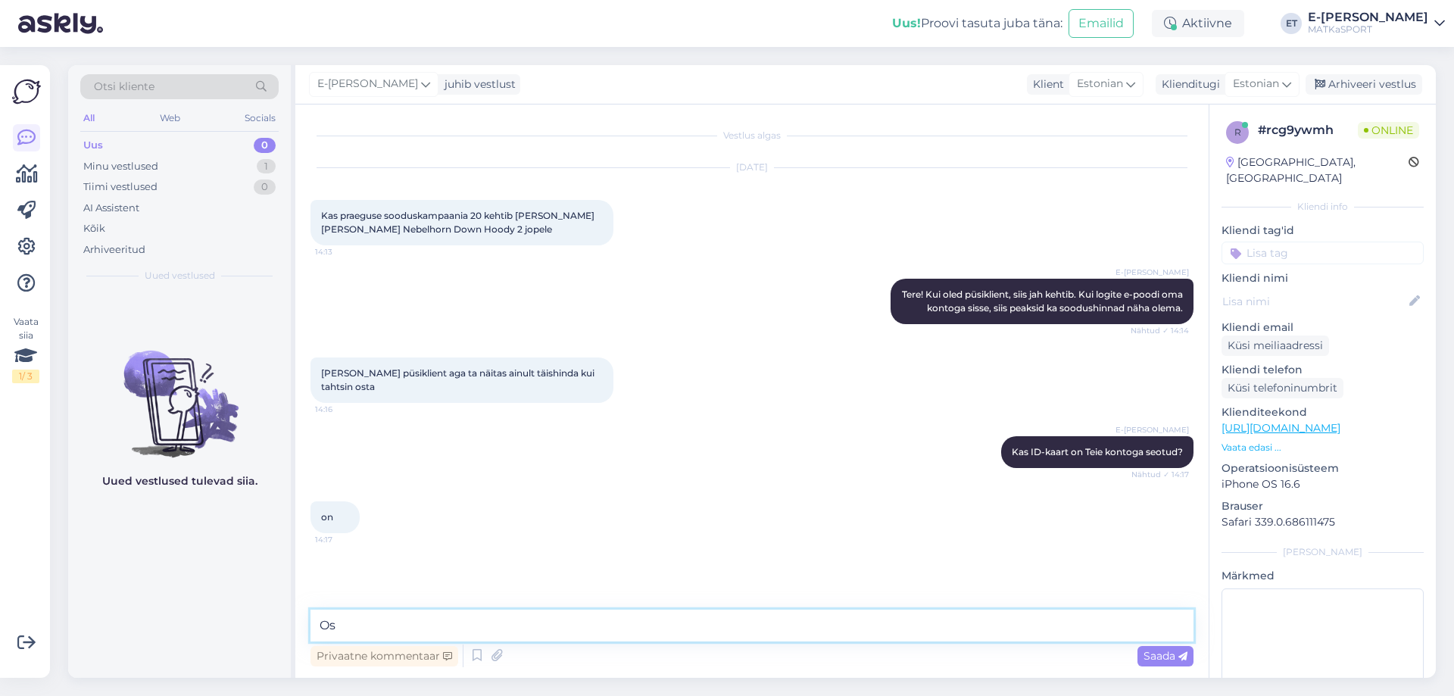
type textarea "O"
click at [708, 627] on textarea "Kas saaksite saata oma telefoni numbri? Siis saame täpsemalt autada, miks" at bounding box center [752, 626] width 883 height 32
click at [859, 623] on textarea "Kas saaksite saata oma telefoni numbri? Siis saame täpsemalt arutada, miks" at bounding box center [752, 626] width 883 height 32
click at [628, 621] on textarea "Kas saaksite saata oma telefoni numbri? Siis saame täpsemalt arutada, mis seal …" at bounding box center [752, 626] width 883 height 32
drag, startPoint x: 426, startPoint y: 623, endPoint x: 346, endPoint y: 625, distance: 79.6
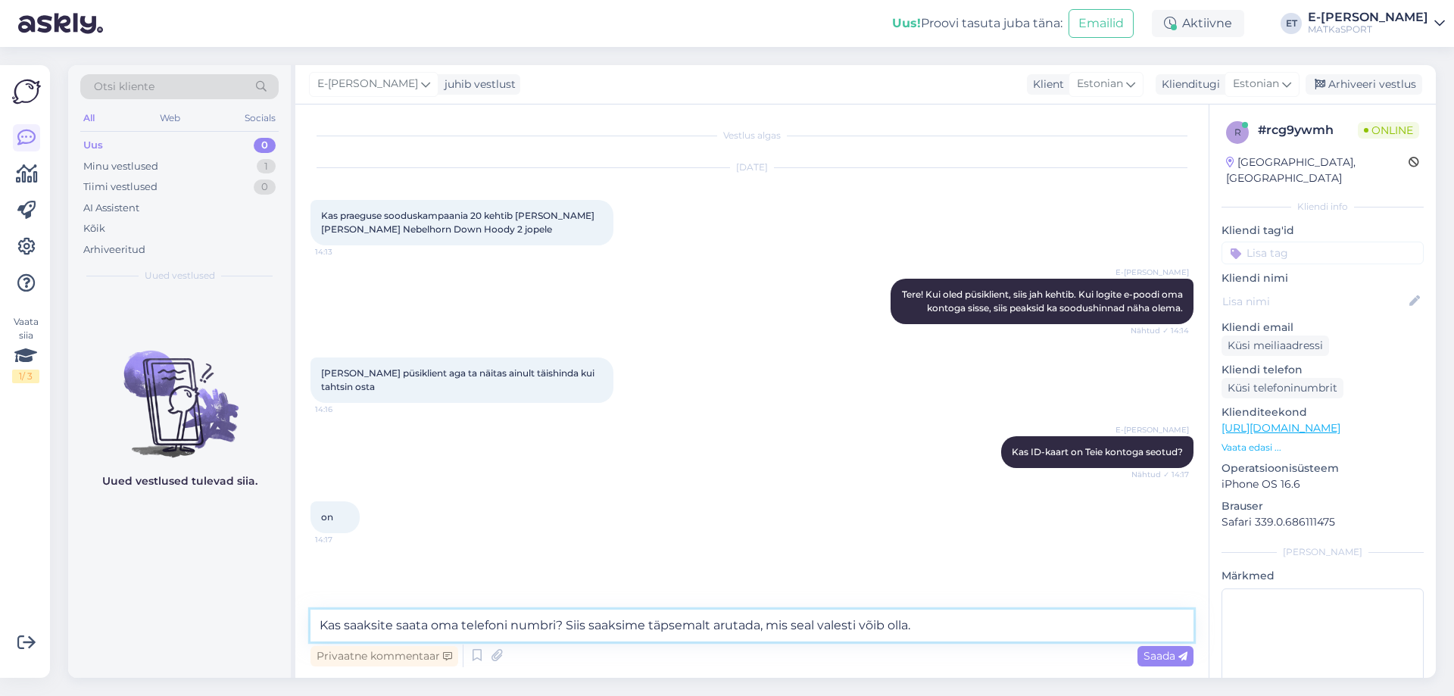
click at [346, 625] on textarea "Kas saaksite saata oma telefoni numbri? Siis saaksime täpsemalt arutada, mis se…" at bounding box center [752, 626] width 883 height 32
type textarea "Kas palun saadaksite oma telefoni numbri? Siis saaksime täpsemalt arutada, mis …"
click at [1145, 657] on span "Saada" at bounding box center [1166, 656] width 44 height 14
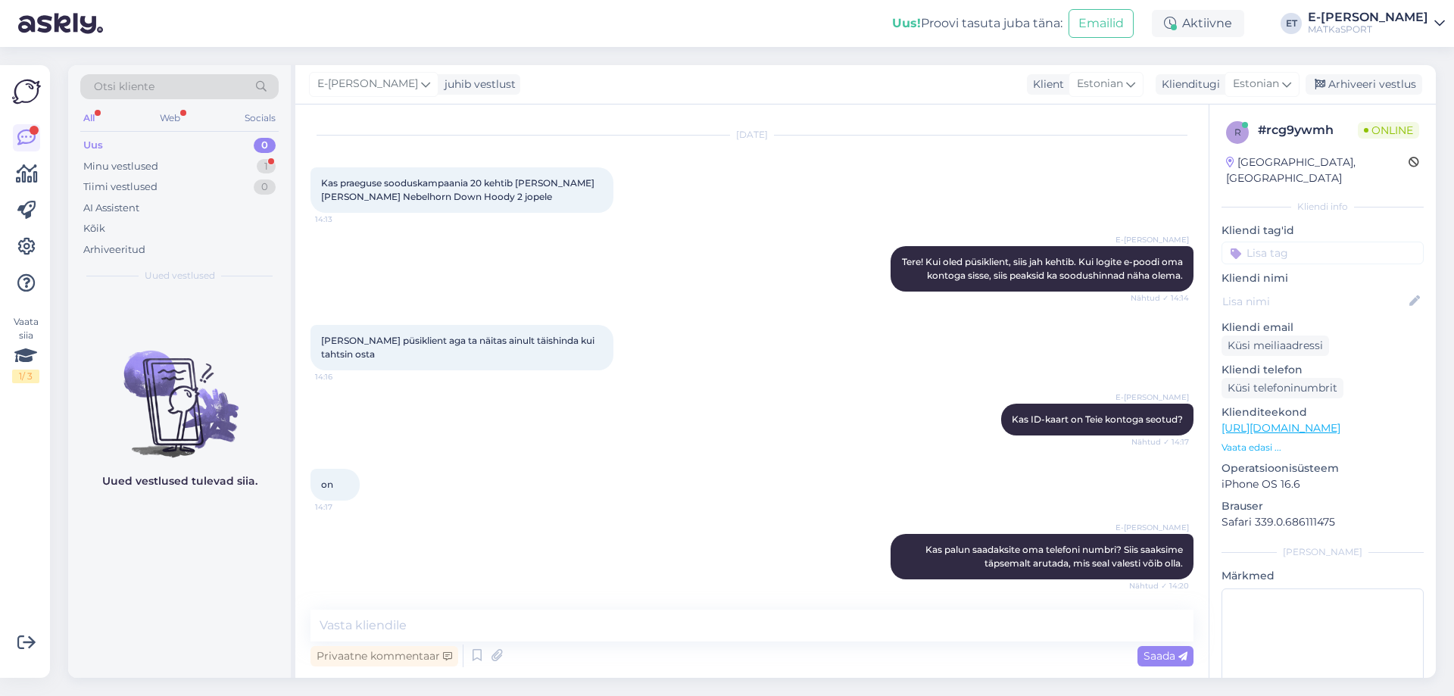
scroll to position [98, 0]
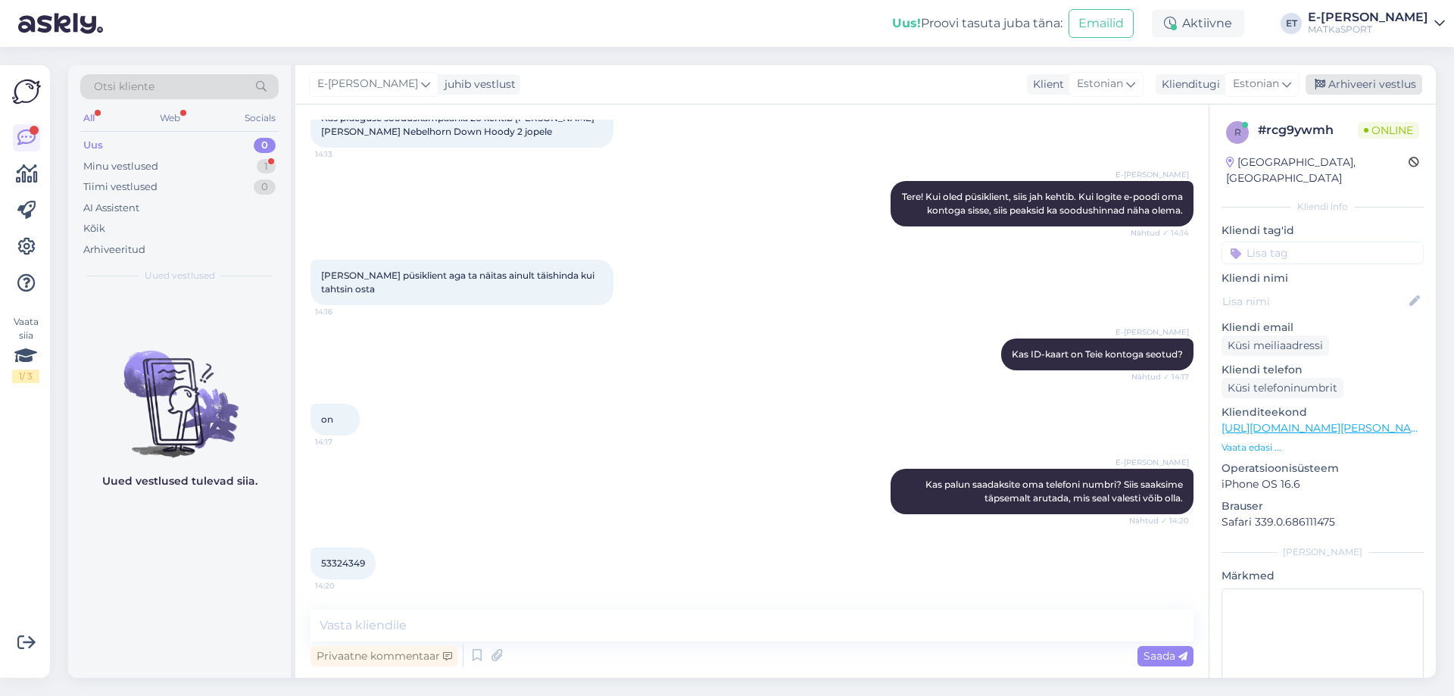
click at [1354, 81] on div "Arhiveeri vestlus" at bounding box center [1364, 84] width 117 height 20
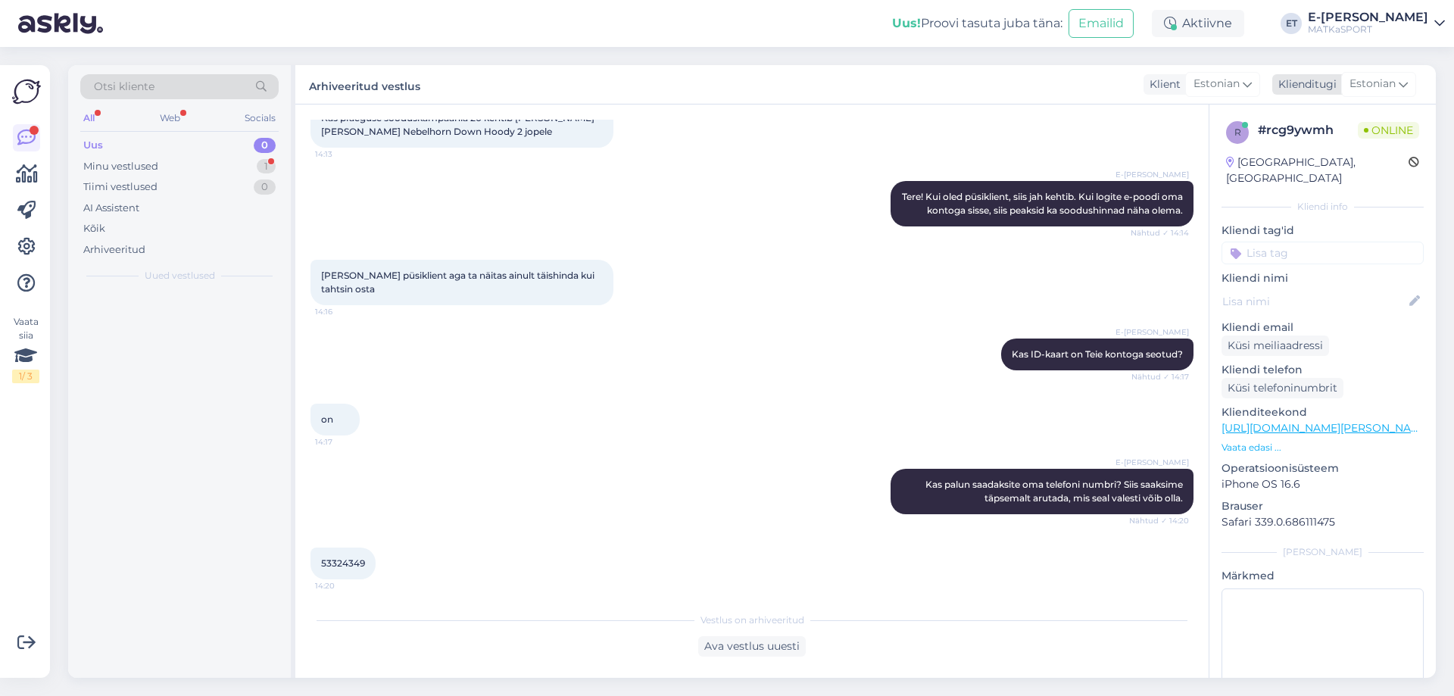
scroll to position [103, 0]
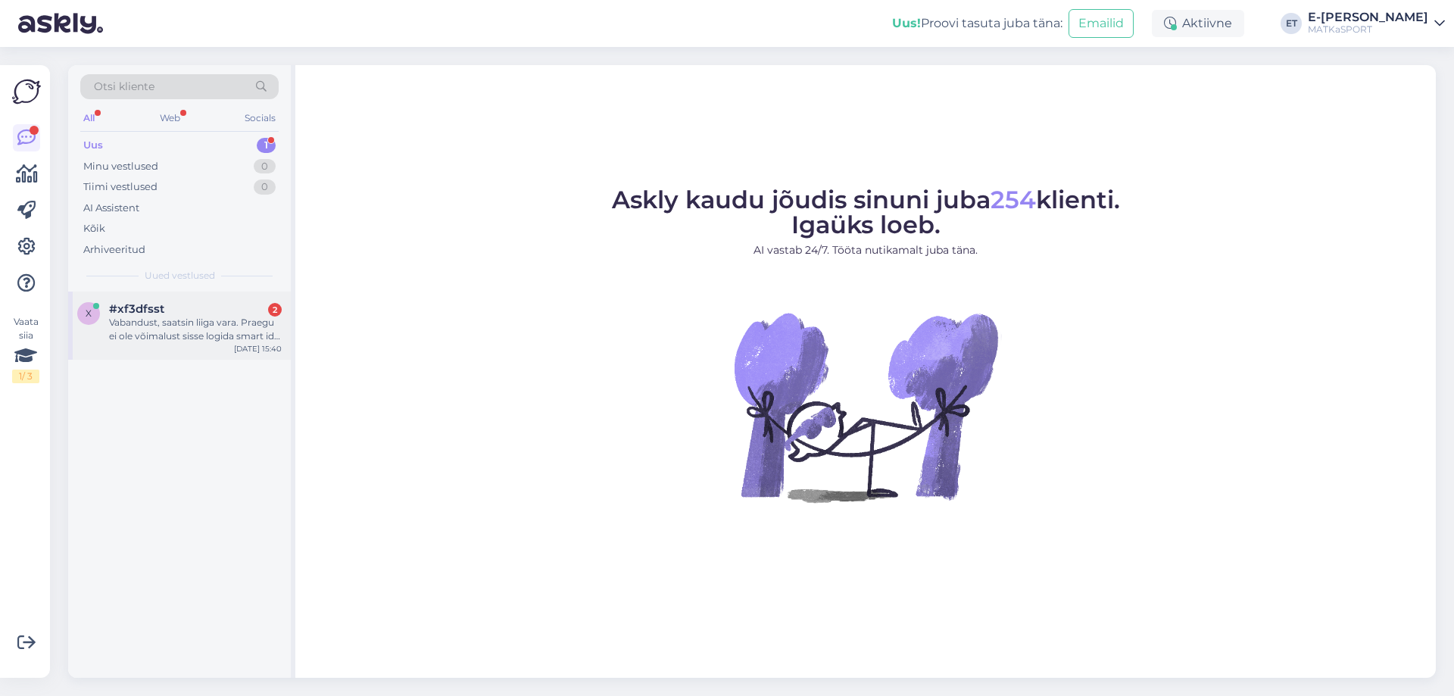
click at [214, 330] on div "Vabandust, saatsin liiga vara. Praegu ei ole võimalust sisse logida smart id-ga…" at bounding box center [195, 329] width 173 height 27
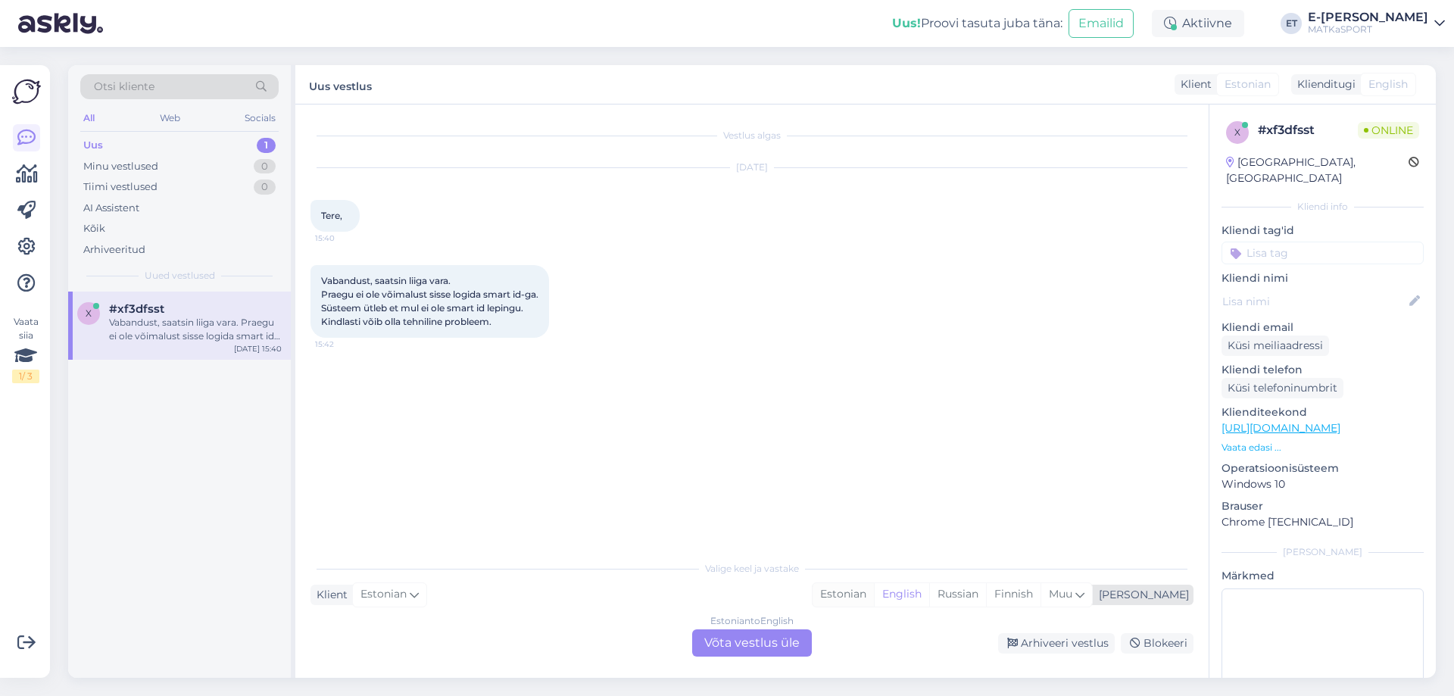
click at [874, 590] on div "Estonian" at bounding box center [843, 594] width 61 height 23
click at [764, 642] on div "Estonian to Estonian Võta vestlus üle" at bounding box center [752, 642] width 120 height 27
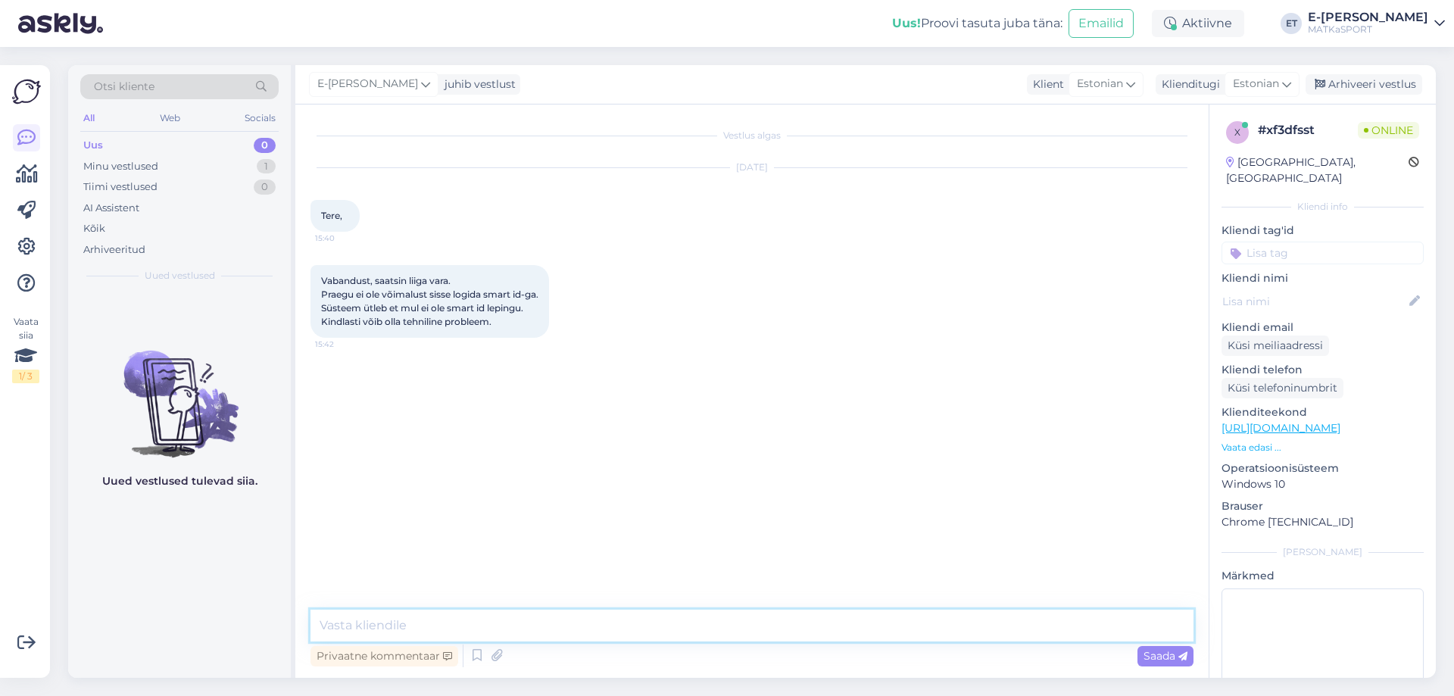
click at [598, 610] on textarea at bounding box center [752, 626] width 883 height 32
paste textarea "Kui Te pole eelnevalt oma kontole ID-kaardiga sisse loginud, siis tuleb kliendi…"
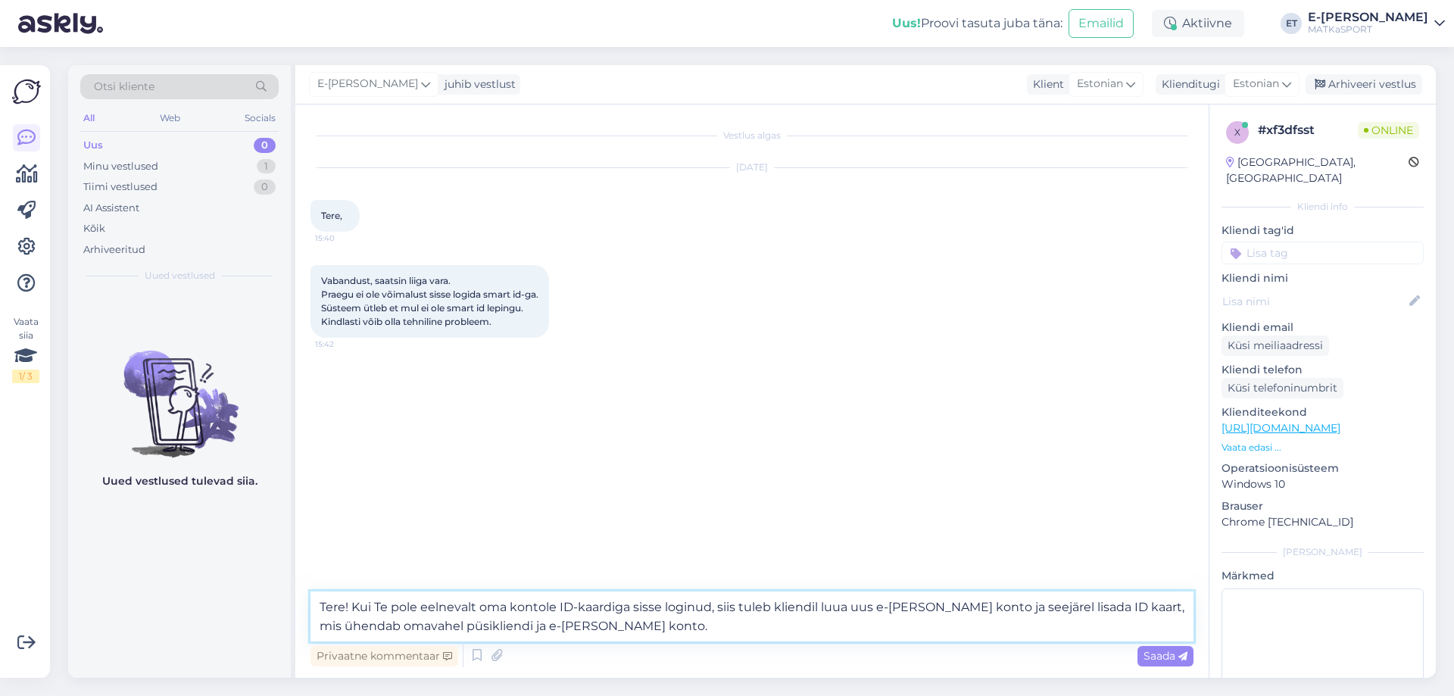
click at [818, 606] on textarea "Tere! Kui Te pole eelnevalt oma kontole ID-kaardiga sisse loginud, siis tuleb k…" at bounding box center [752, 617] width 883 height 50
click at [822, 607] on textarea "Tere! Kui Te pole eelnevalt oma kontole ID-kaardiga sisse loginud, siis tuleb T…" at bounding box center [752, 617] width 883 height 50
click at [670, 630] on textarea "Tere! Kui Te pole eelnevalt oma kontole ID-kaardiga sisse loginud, siis tuleb T…" at bounding box center [752, 617] width 883 height 50
type textarea "Tere! Kui Te pole eelnevalt oma kontole ID-kaardiga sisse loginud, siis tuleb T…"
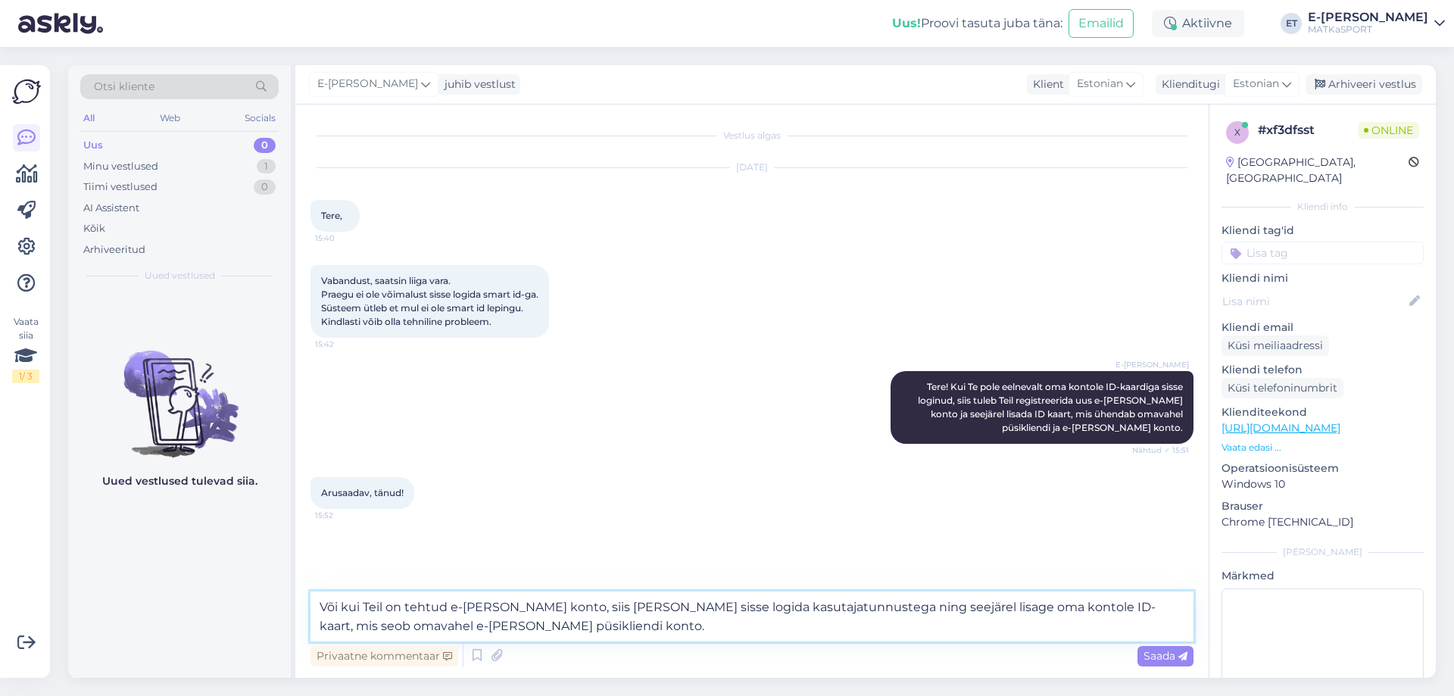
drag, startPoint x: 558, startPoint y: 623, endPoint x: 274, endPoint y: 596, distance: 284.6
click at [274, 596] on div "Otsi kliente All Web Socials Uus 0 Minu vestlused 1 Tiimi vestlused 0 AI Assist…" at bounding box center [752, 371] width 1368 height 613
click at [454, 627] on textarea "Või kui Teil on tehtud e-poe konto, siis palun sinna sisse logida kasutajatunnu…" at bounding box center [752, 617] width 883 height 50
drag, startPoint x: 491, startPoint y: 620, endPoint x: 268, endPoint y: 604, distance: 223.2
click at [268, 604] on div "Otsi kliente All Web Socials Uus 0 Minu vestlused 1 Tiimi vestlused 0 AI Assist…" at bounding box center [752, 371] width 1368 height 613
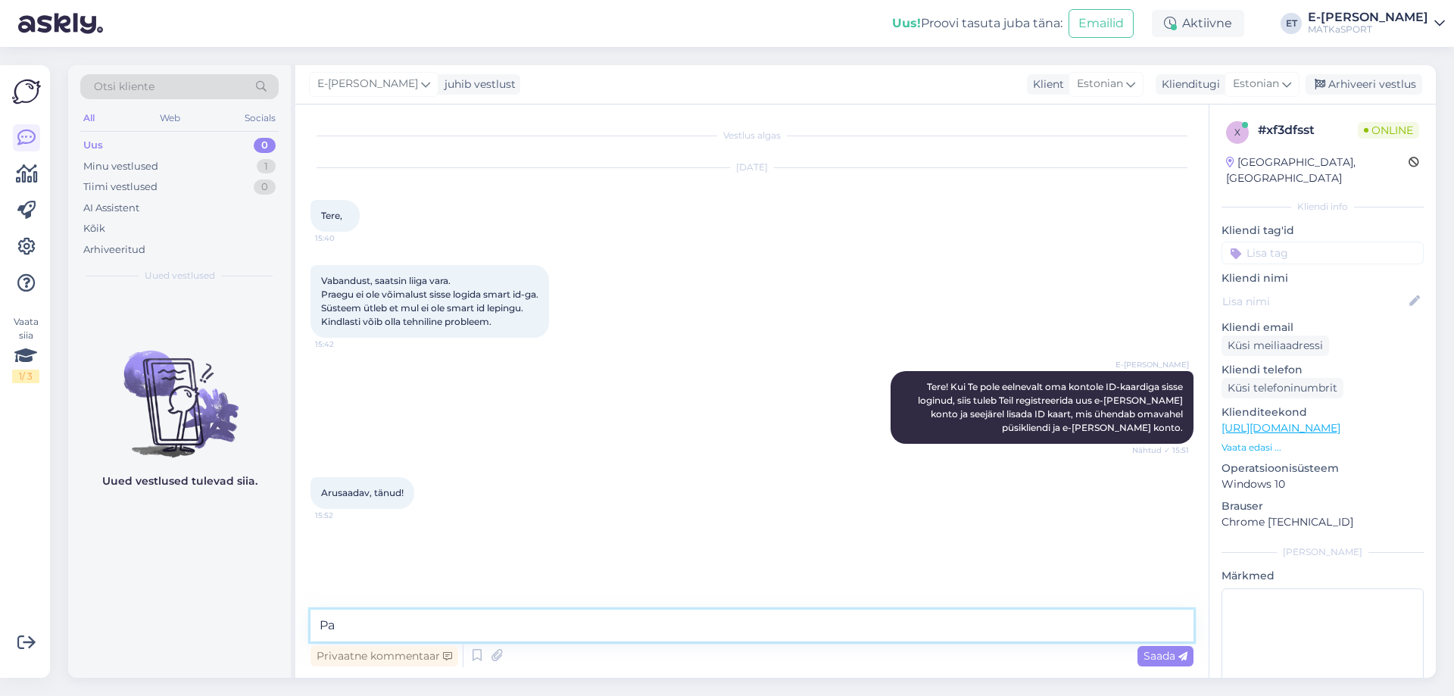
type textarea "P"
click at [470, 652] on icon at bounding box center [477, 656] width 18 height 23
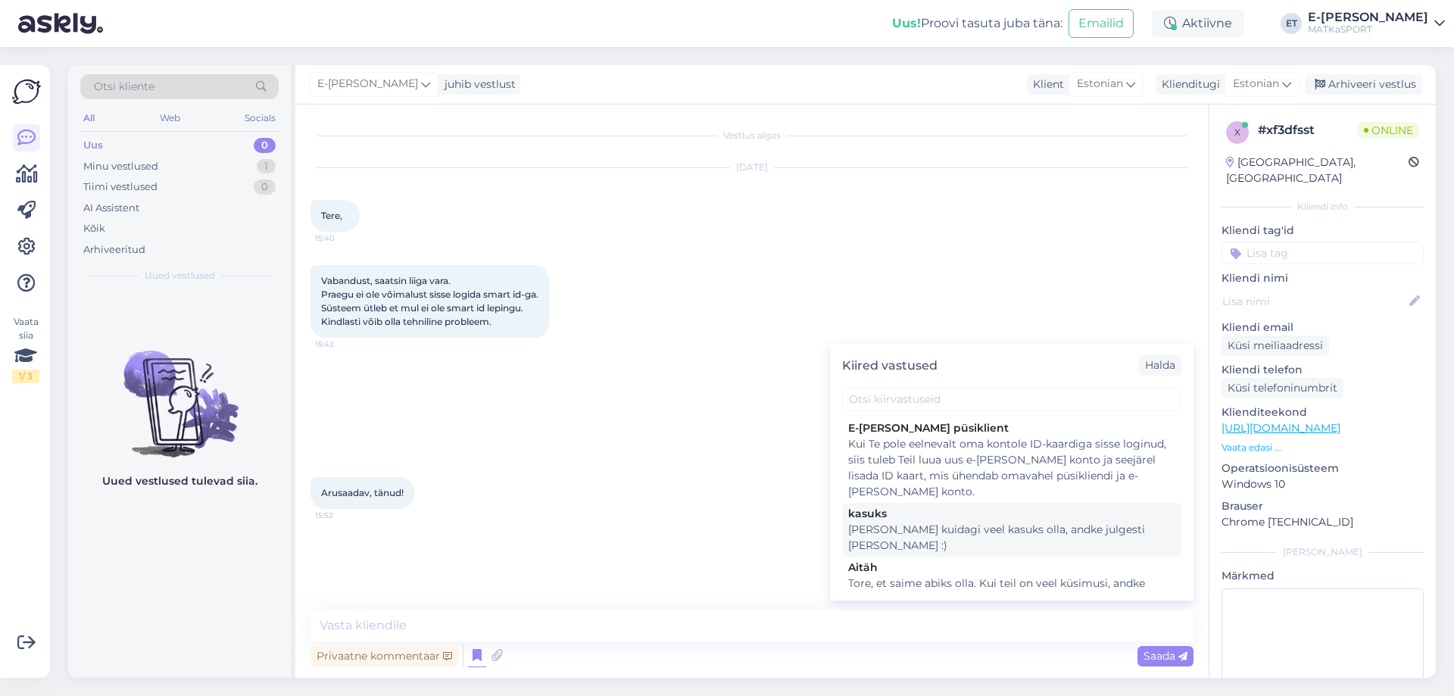
click at [870, 518] on div "kasuks" at bounding box center [1011, 514] width 327 height 16
type textarea "Kui saame kuidagi veel kasuks olla, andke julgesti märku :)"
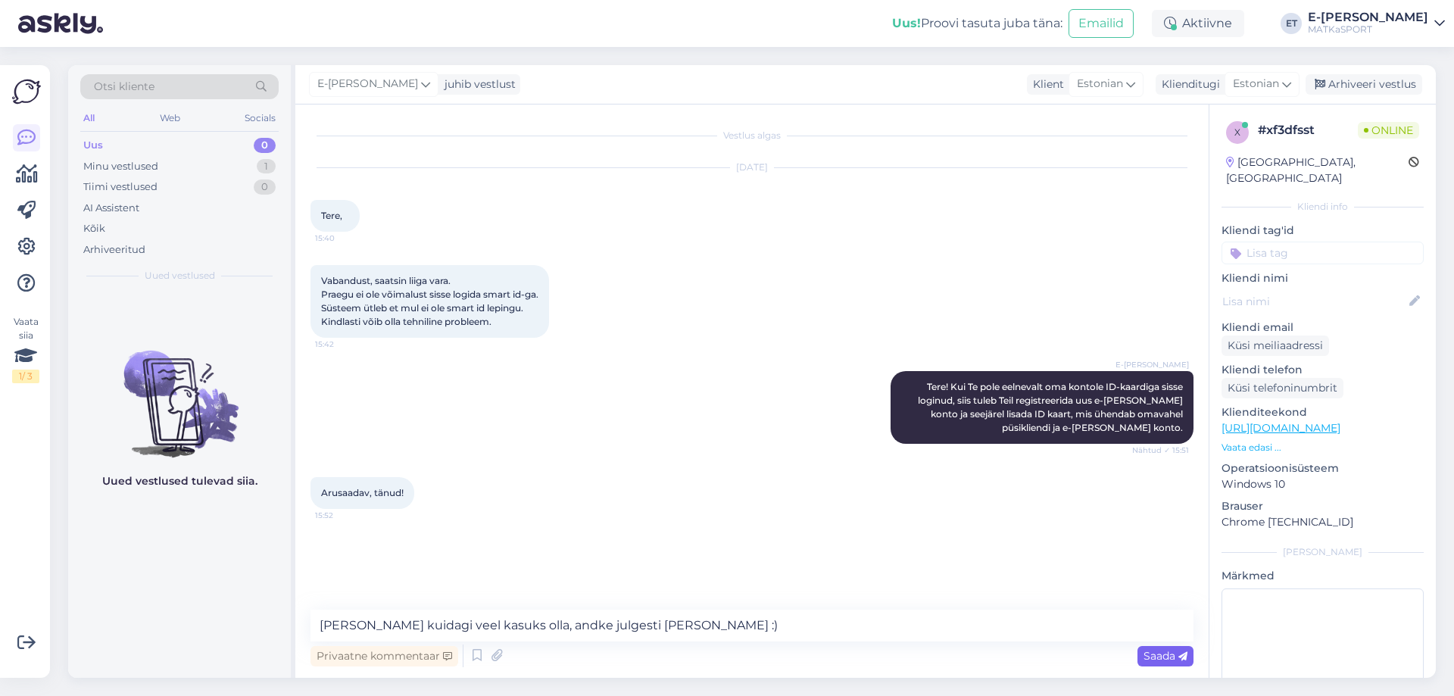
click at [1159, 651] on span "Saada" at bounding box center [1166, 656] width 44 height 14
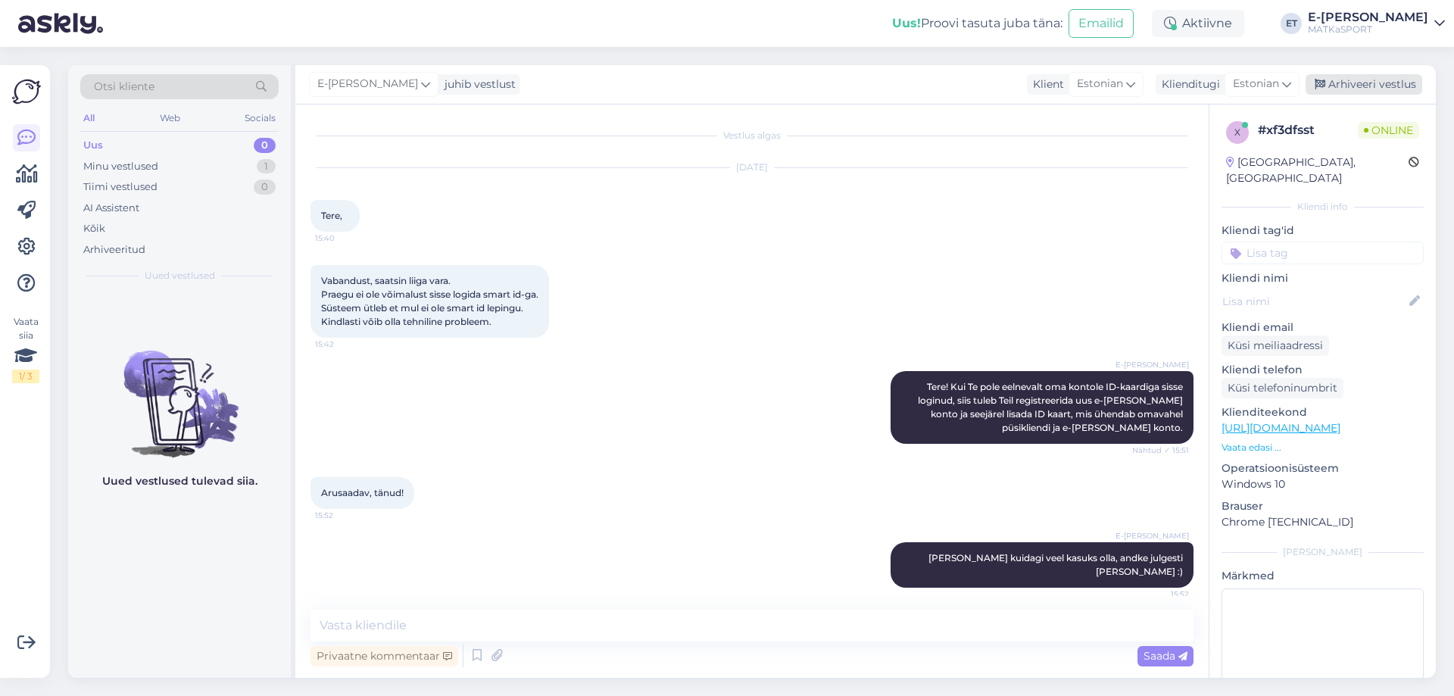
click at [1370, 87] on div "Arhiveeri vestlus" at bounding box center [1364, 84] width 117 height 20
